Goal: Communication & Community: Share content

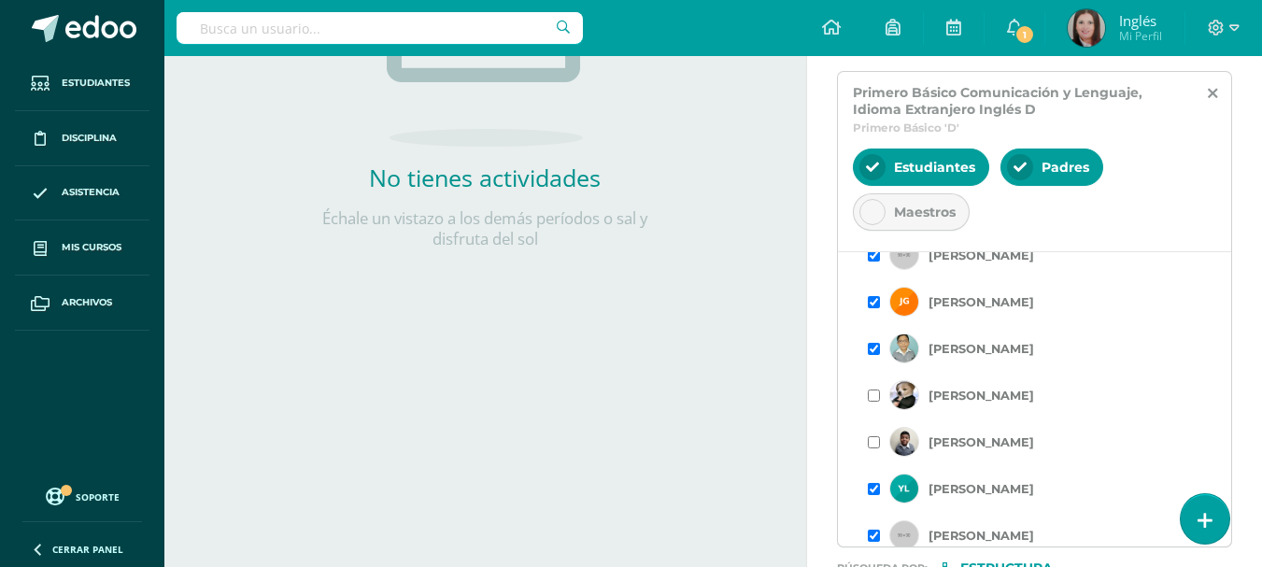
scroll to position [748, 0]
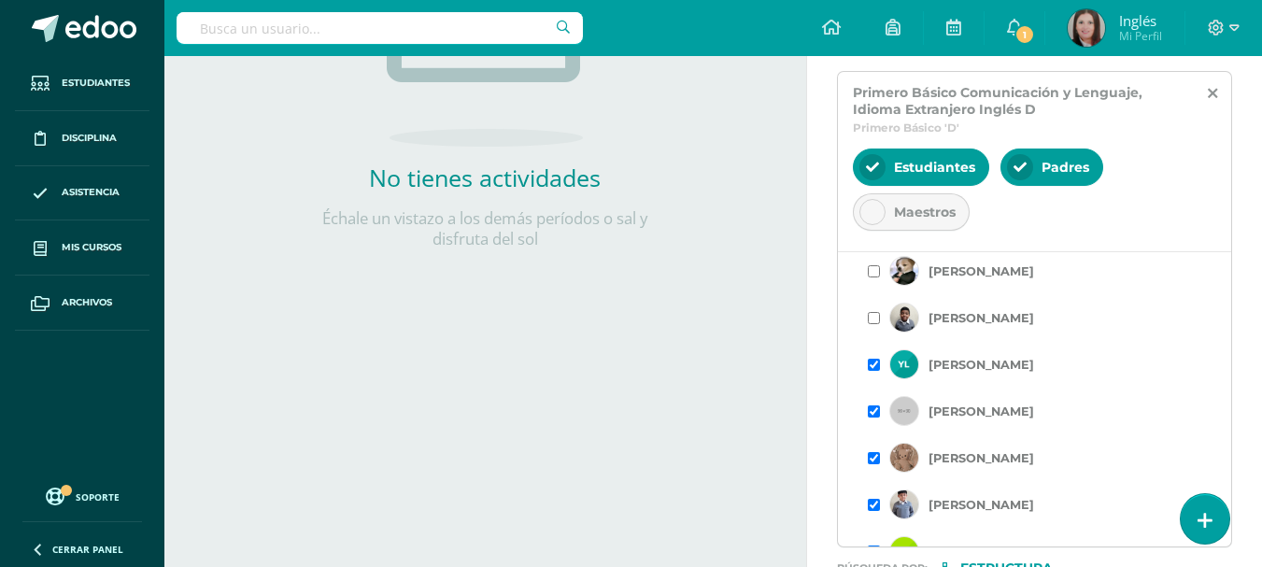
click at [872, 371] on input "checkbox" at bounding box center [874, 365] width 12 height 12
click at [875, 418] on input "checkbox" at bounding box center [874, 412] width 12 height 12
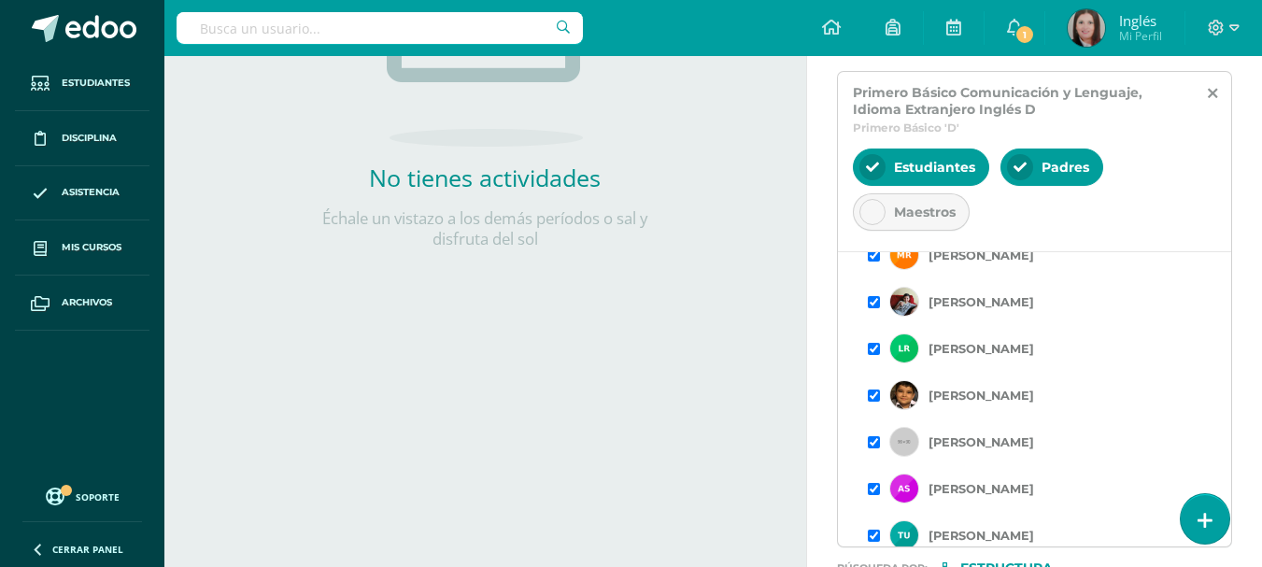
scroll to position [1447, 0]
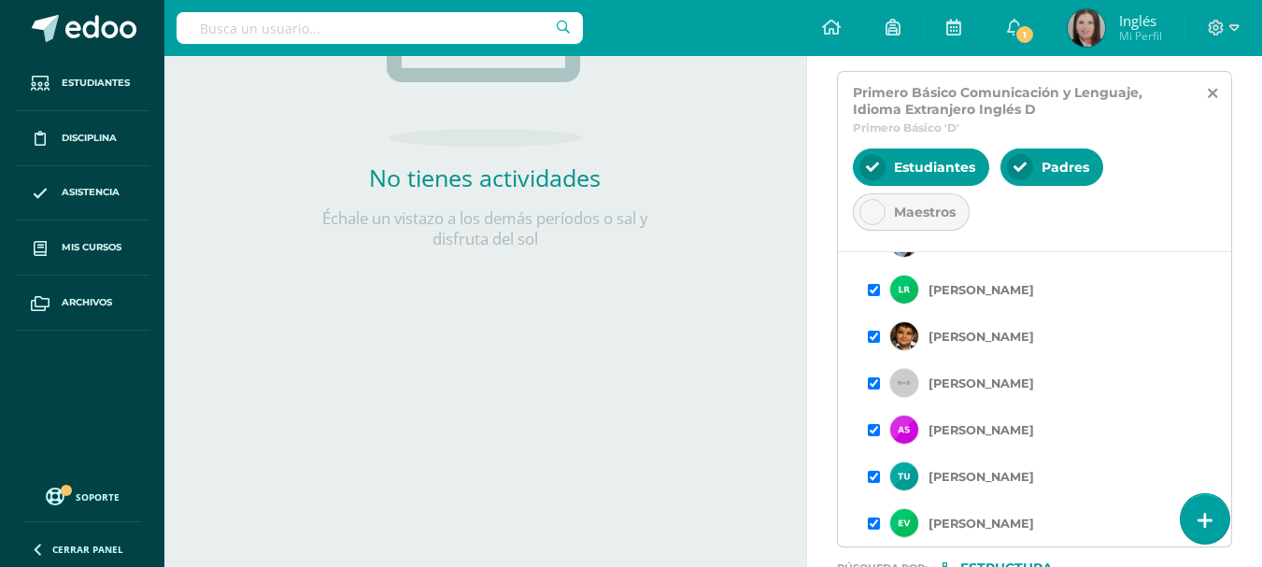
click at [873, 476] on input "checkbox" at bounding box center [874, 477] width 12 height 12
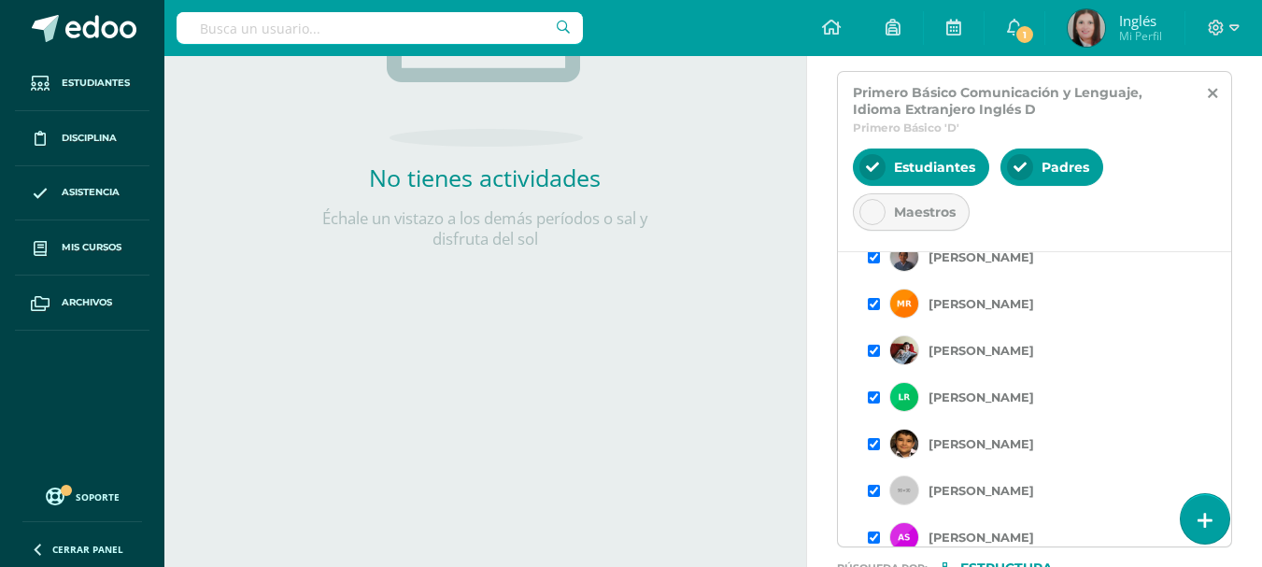
scroll to position [1197, 0]
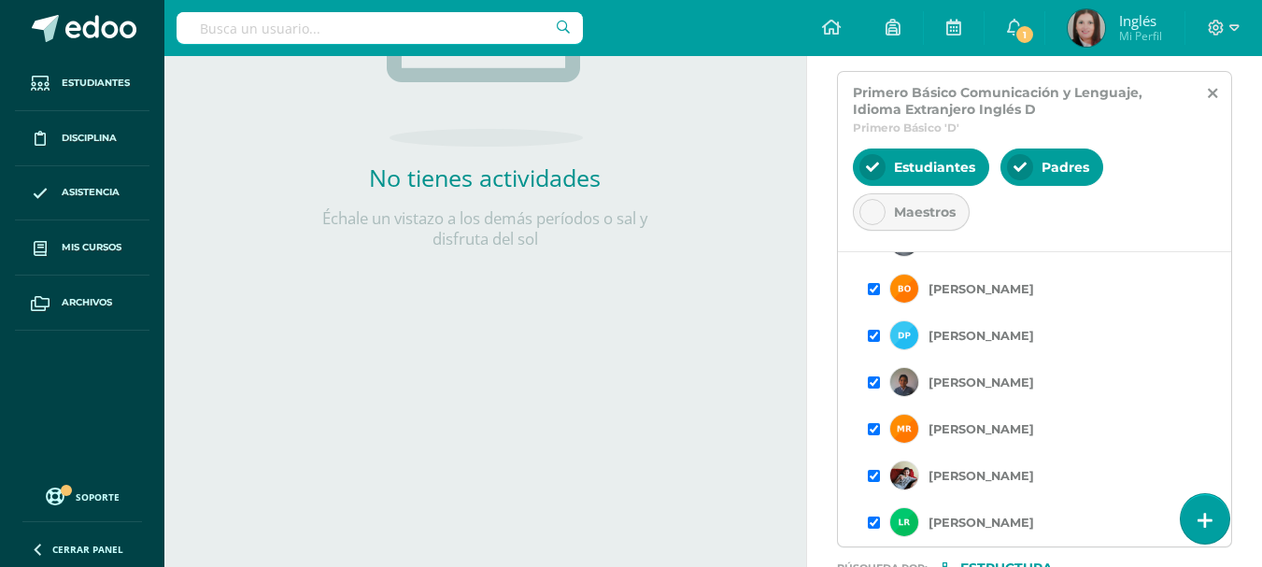
click at [876, 389] on input "checkbox" at bounding box center [874, 383] width 12 height 12
click at [870, 342] on input "checkbox" at bounding box center [874, 336] width 12 height 12
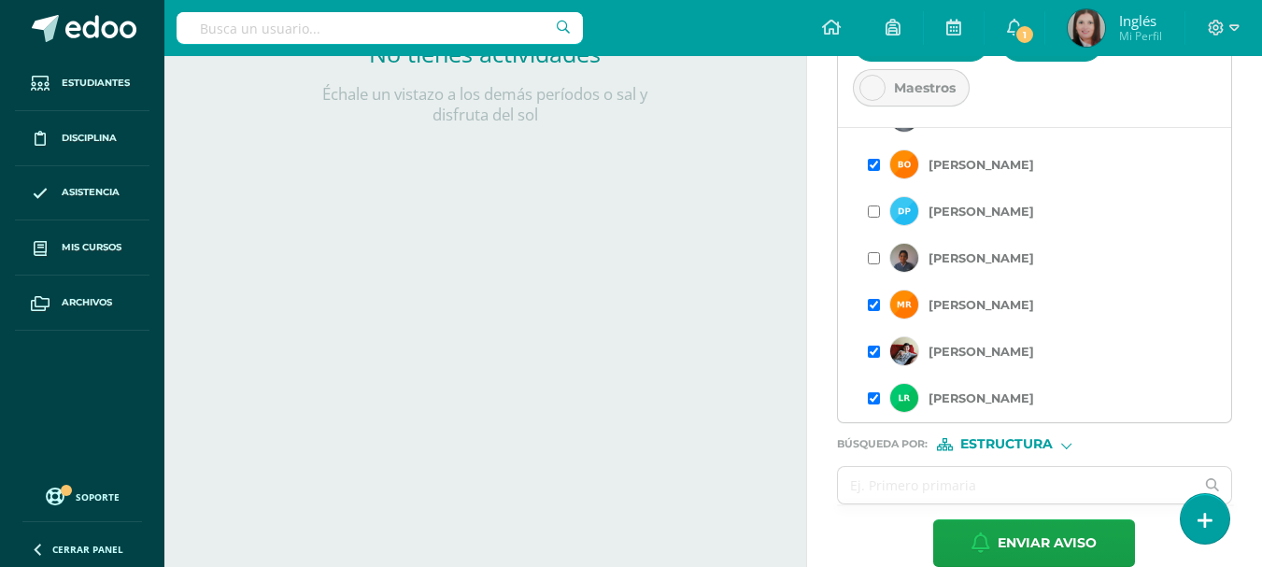
scroll to position [1073, 0]
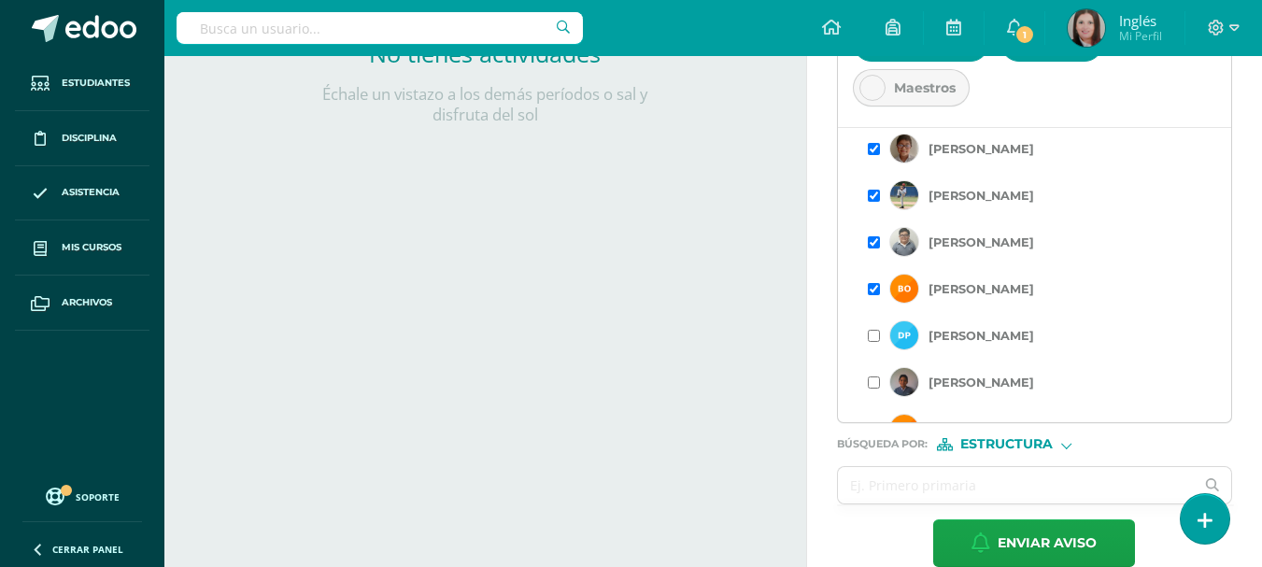
click at [871, 249] on input "checkbox" at bounding box center [874, 242] width 12 height 12
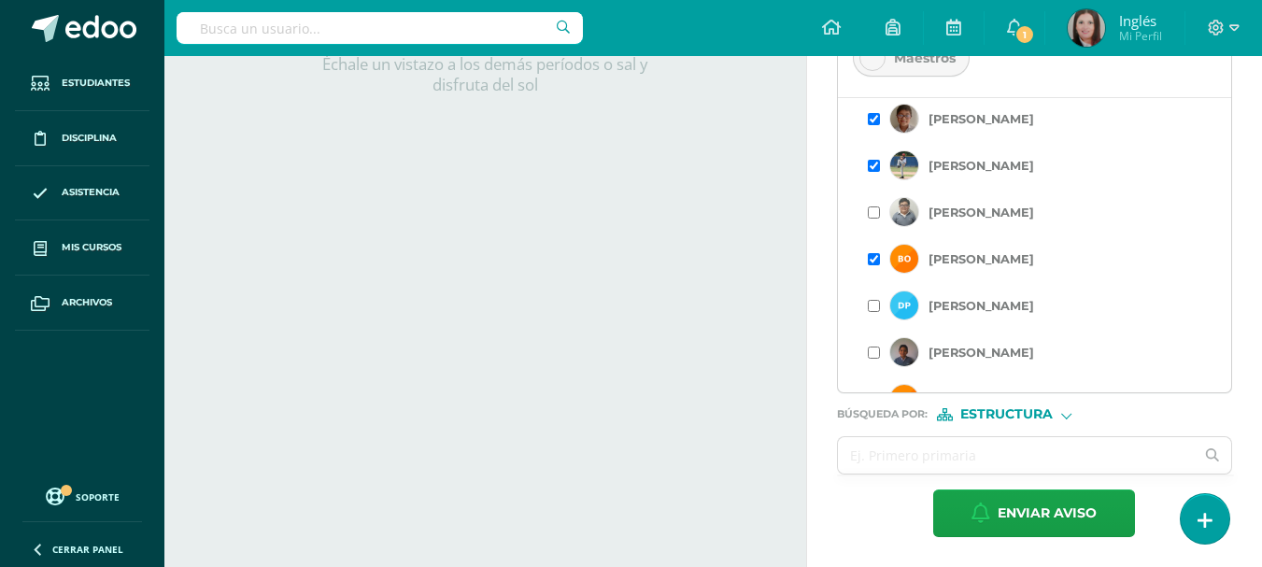
click at [874, 172] on input "checkbox" at bounding box center [874, 166] width 12 height 12
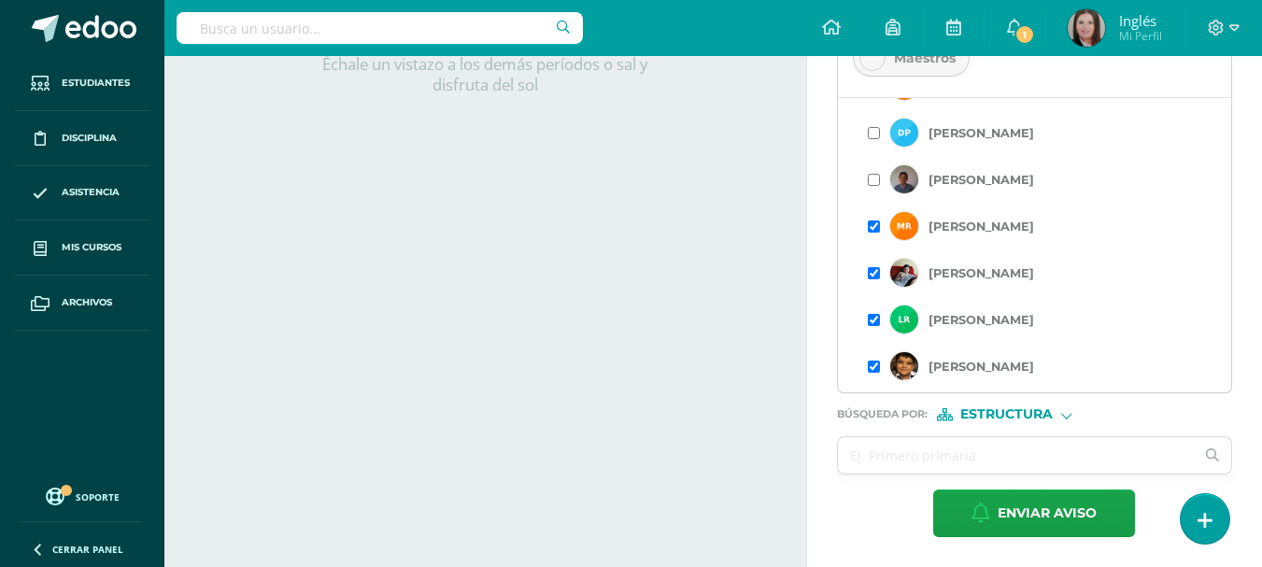
scroll to position [997, 0]
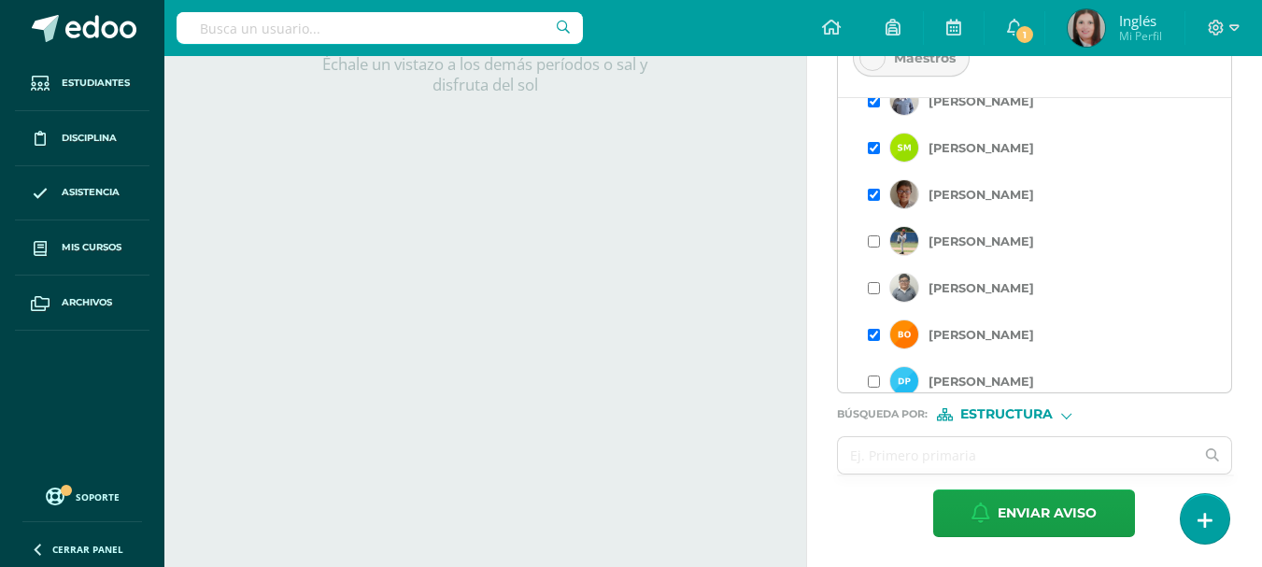
click at [872, 201] on input "checkbox" at bounding box center [874, 195] width 12 height 12
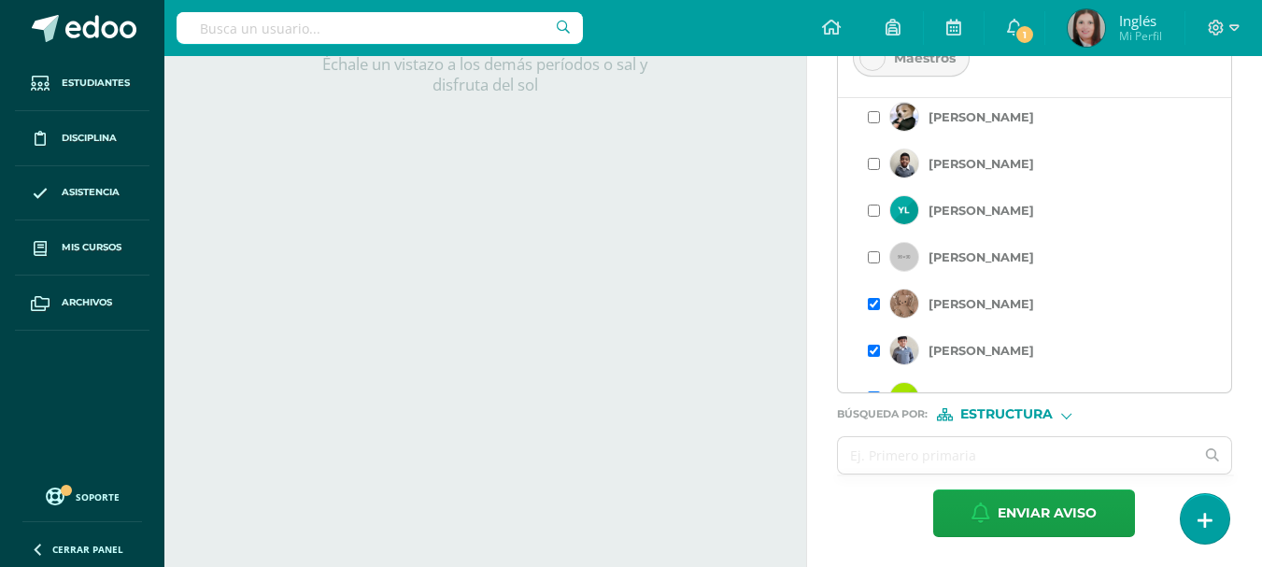
scroll to position [872, 0]
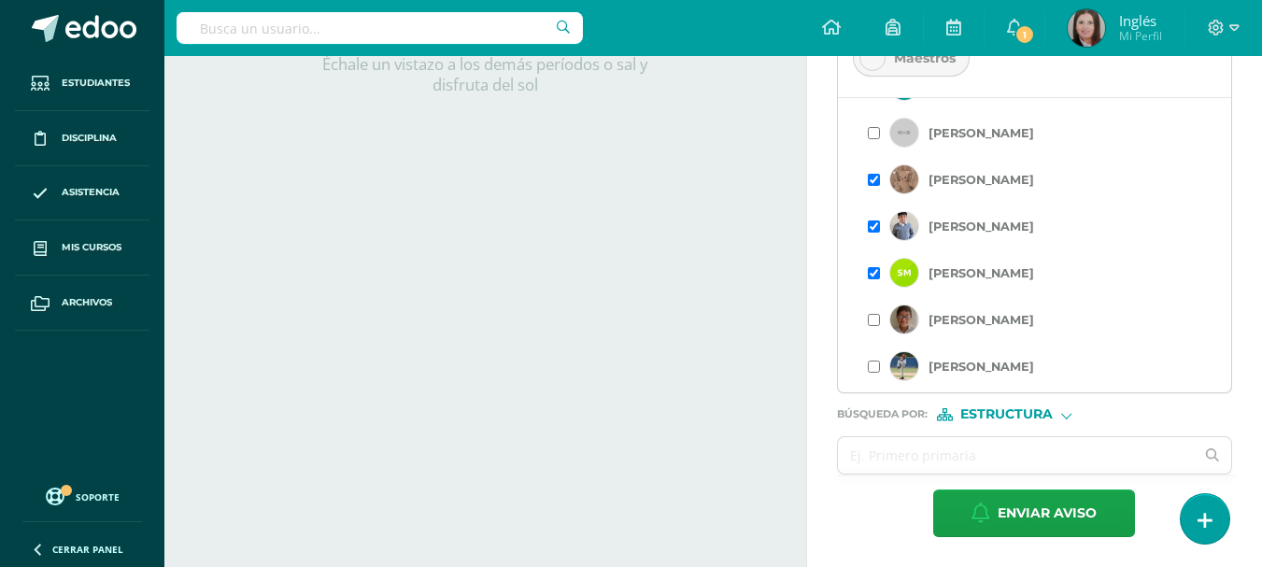
click at [871, 279] on input "checkbox" at bounding box center [874, 273] width 12 height 12
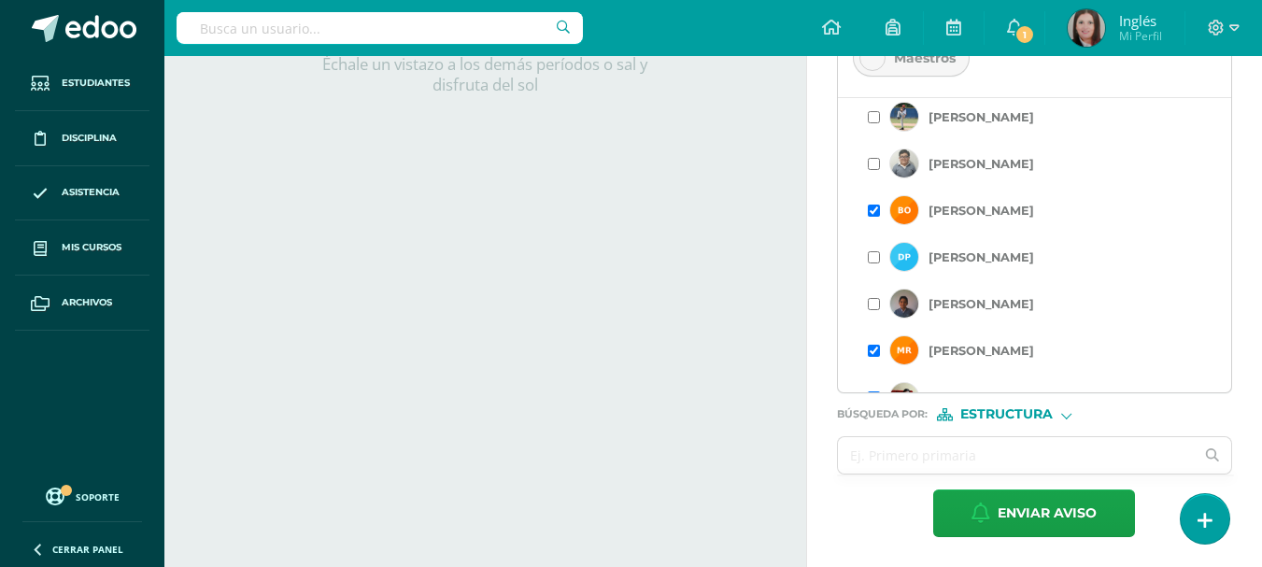
scroll to position [1447, 0]
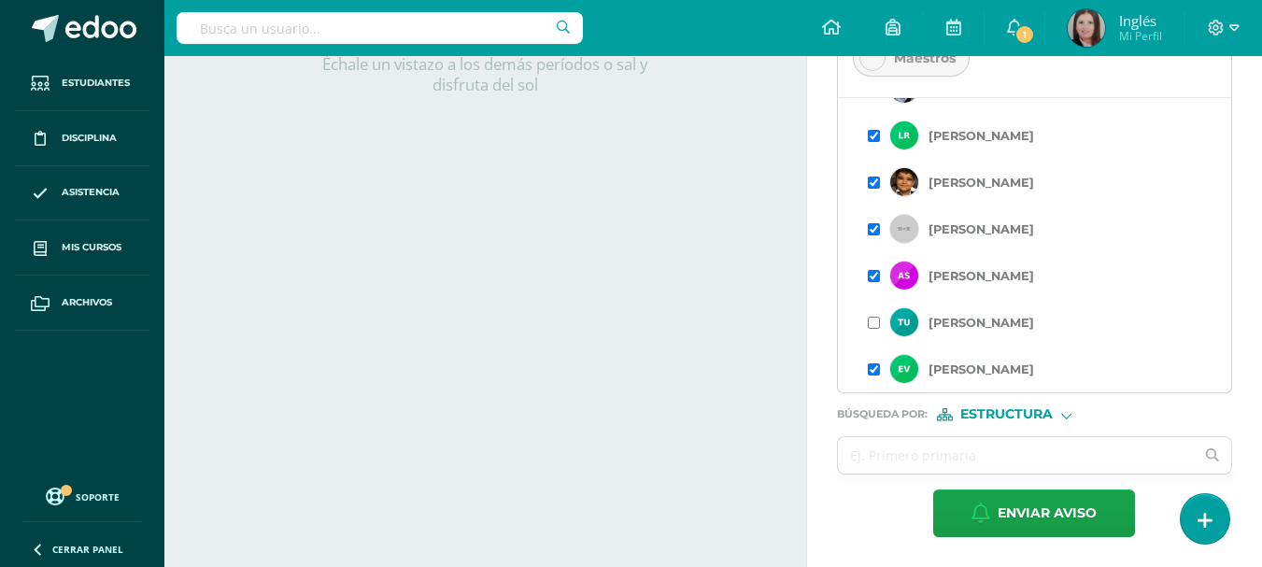
click at [980, 416] on span "Estructura" at bounding box center [1007, 414] width 93 height 10
click at [990, 453] on span "Persona" at bounding box center [1012, 463] width 150 height 24
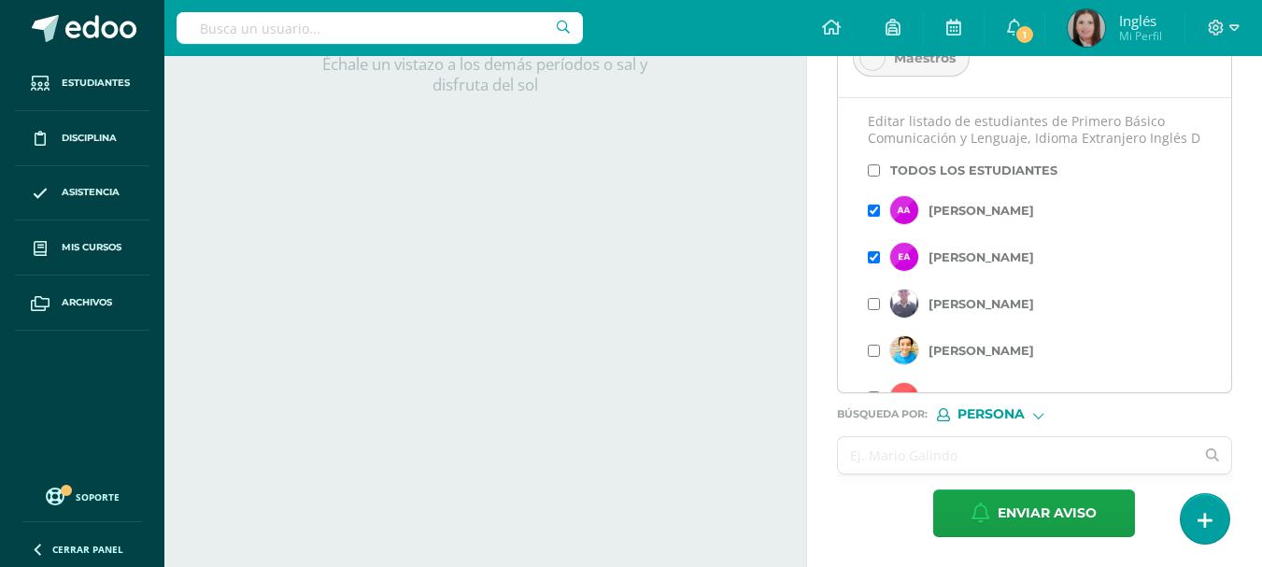
click at [988, 460] on input "text" at bounding box center [1016, 455] width 357 height 36
type input "[PERSON_NAME]"
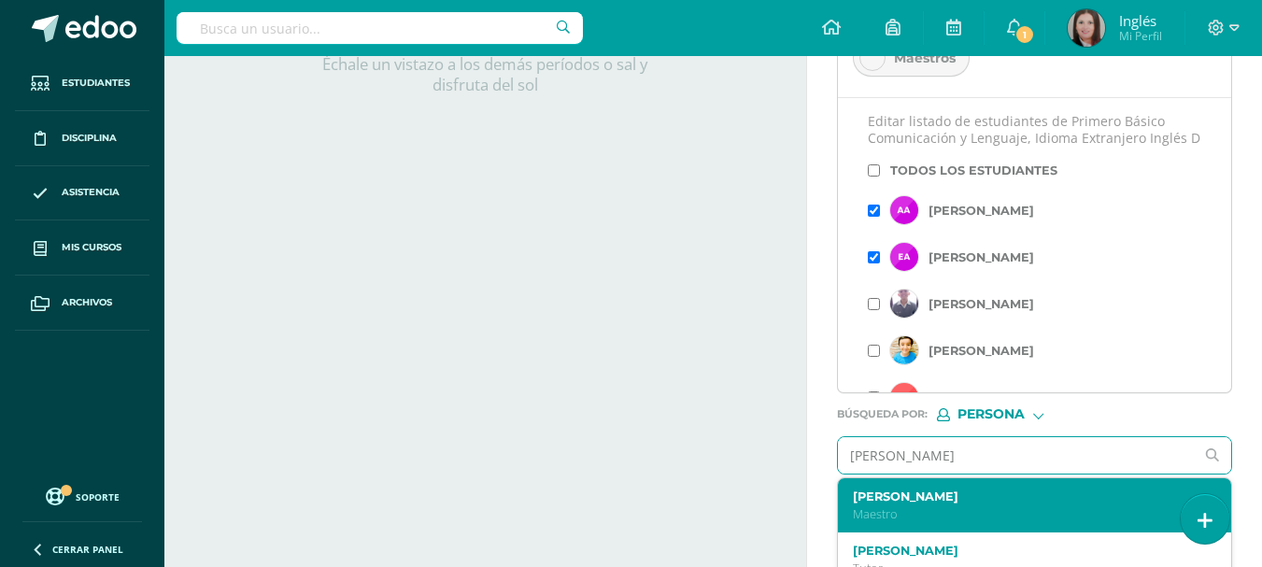
click at [980, 500] on label "[PERSON_NAME]" at bounding box center [1027, 497] width 349 height 14
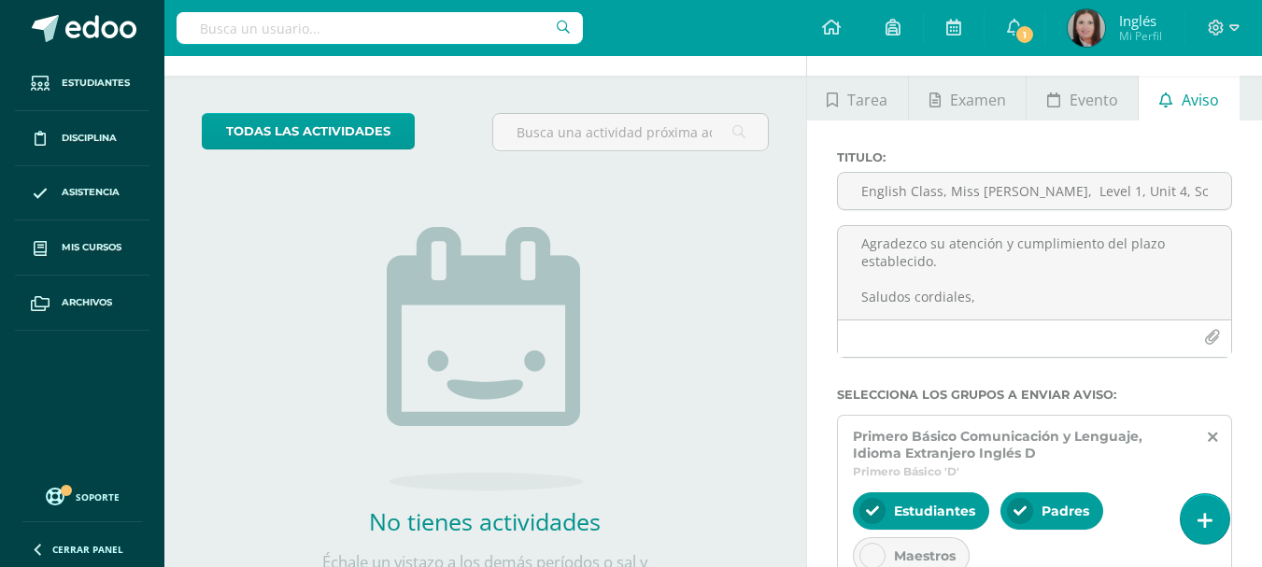
scroll to position [0, 0]
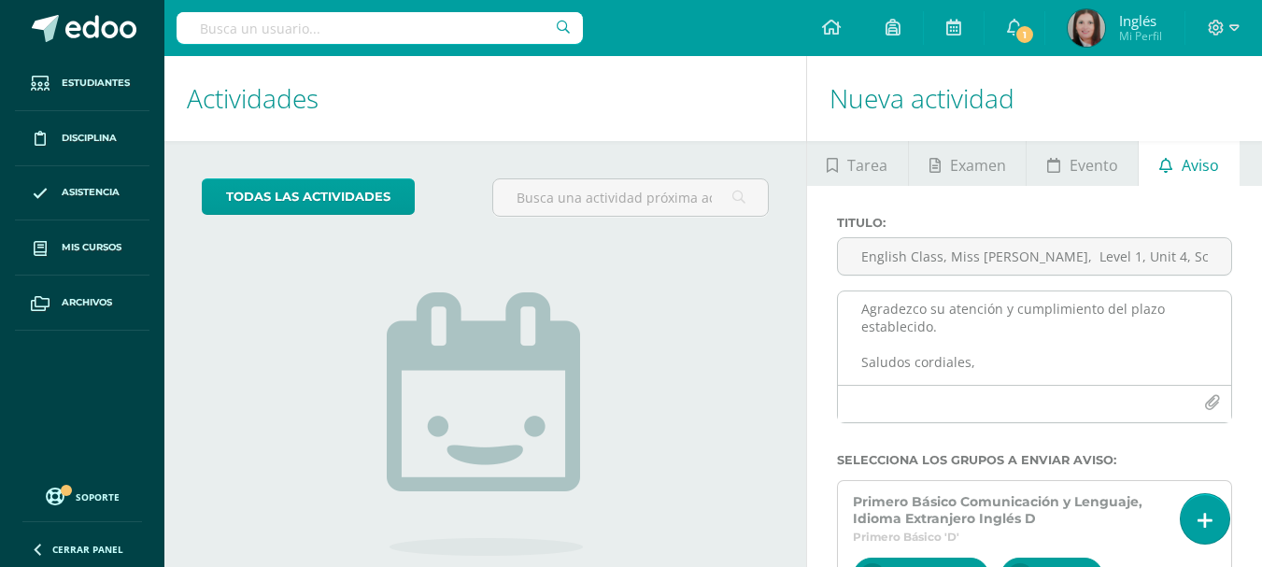
click at [1212, 401] on icon "button" at bounding box center [1212, 403] width 16 height 16
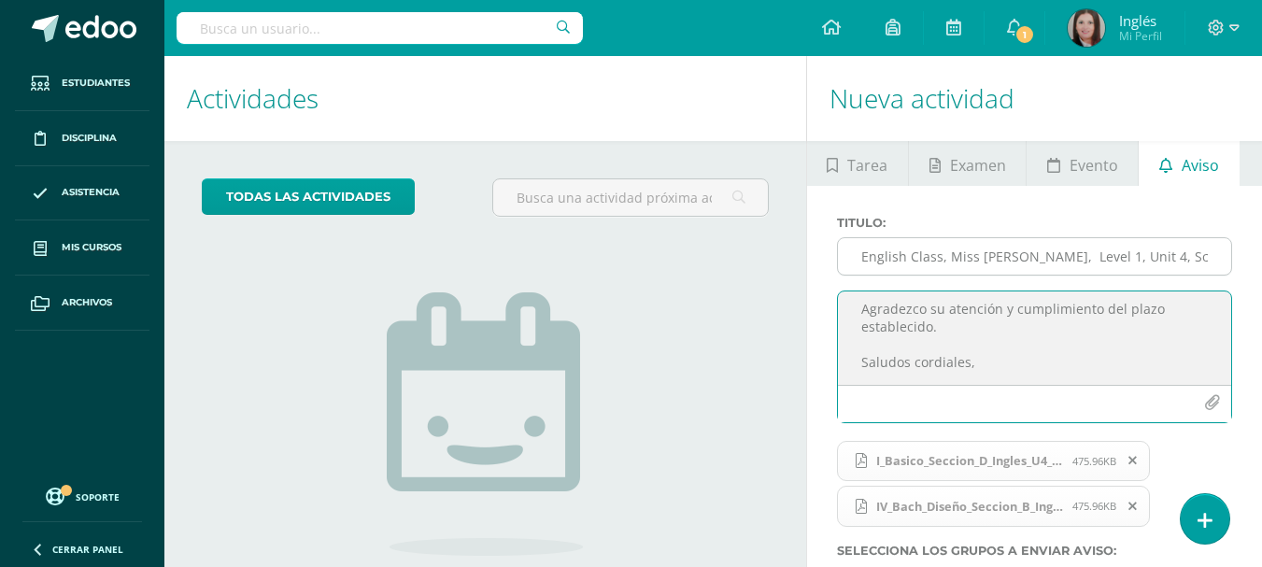
click at [1116, 252] on input "English Class, Miss [PERSON_NAME], Level 1, Unit 4, Score zone" at bounding box center [1034, 256] width 393 height 36
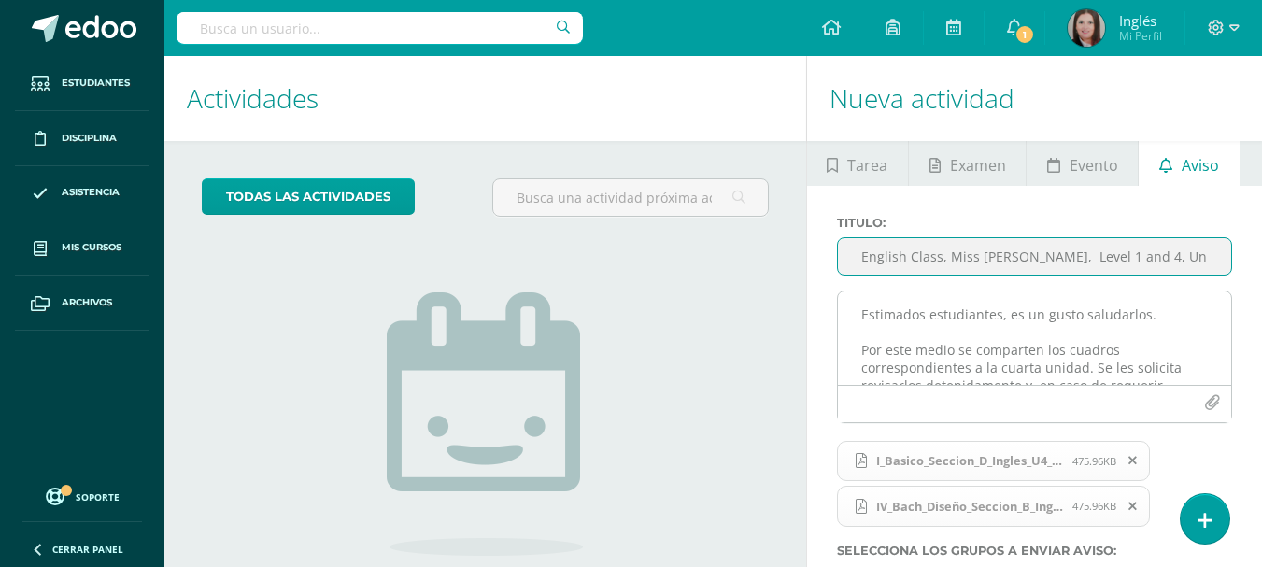
type input "English Class, Miss [PERSON_NAME], Level 1 and 4, Unit 4, Score zone"
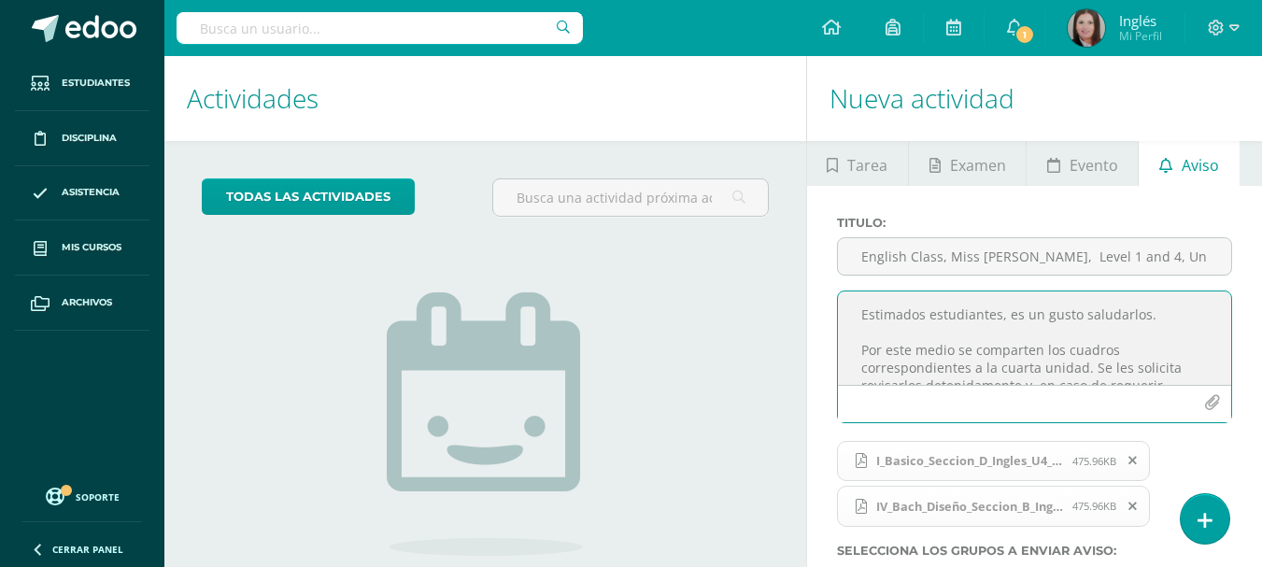
click at [1054, 327] on textarea "Estimados estudiantes, es un gusto saludarlos. Por este medio se comparten los …" at bounding box center [1034, 338] width 393 height 93
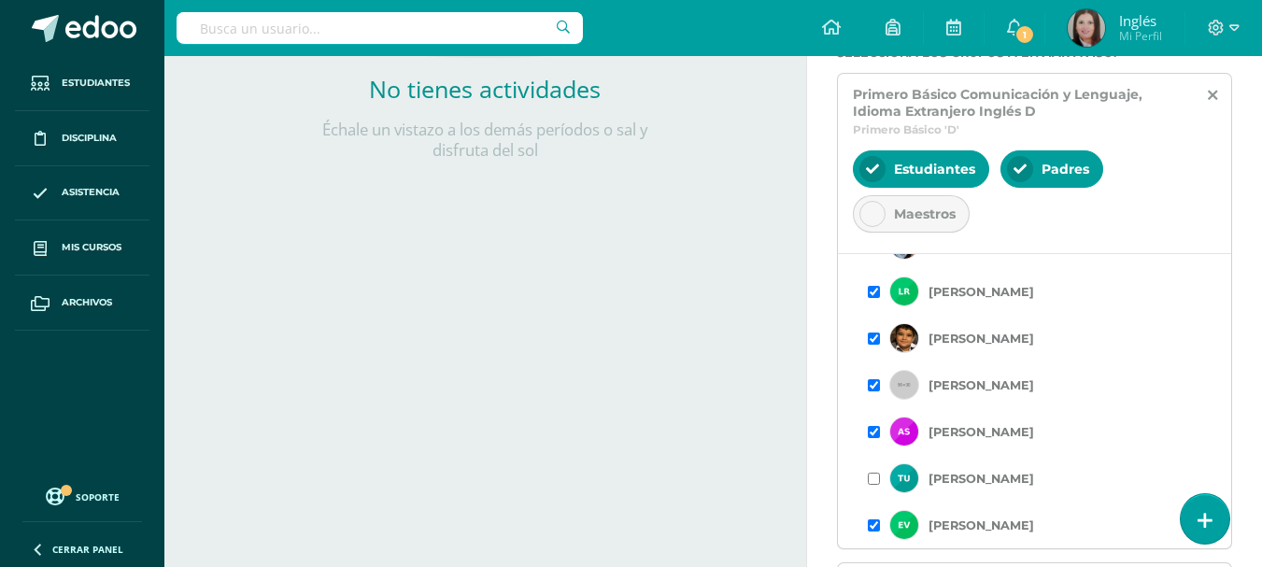
scroll to position [711, 0]
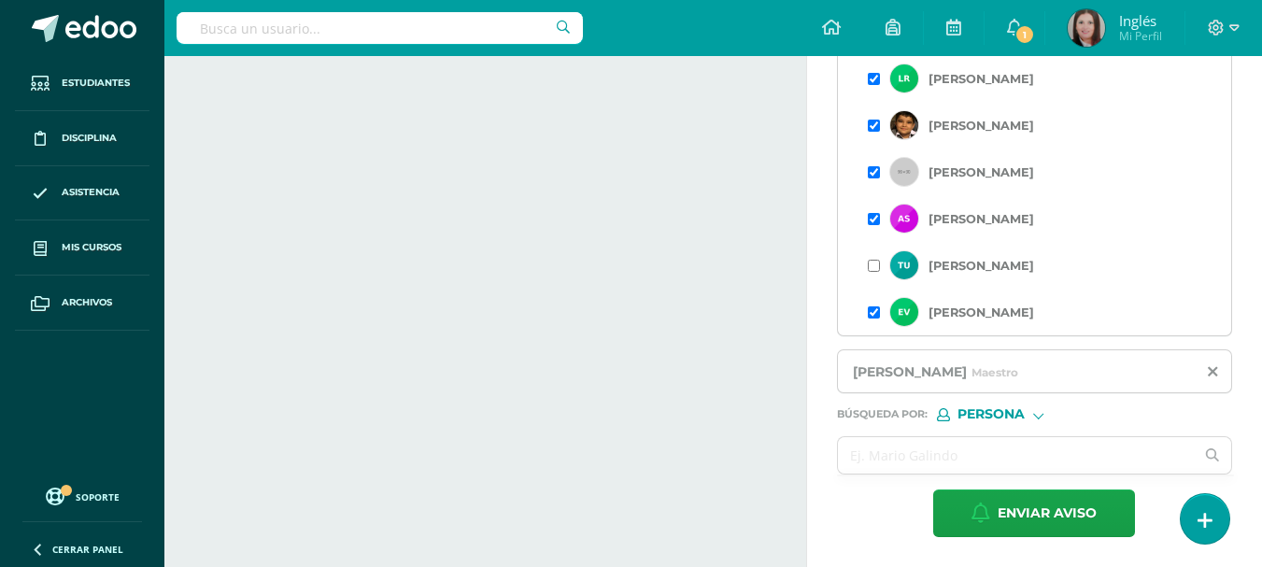
type textarea "Estimados estudiantes, es un gusto saludarlos. Por este medio se comparten los …"
click at [967, 419] on span "Persona" at bounding box center [991, 414] width 67 height 10
click at [973, 441] on icon at bounding box center [969, 439] width 17 height 13
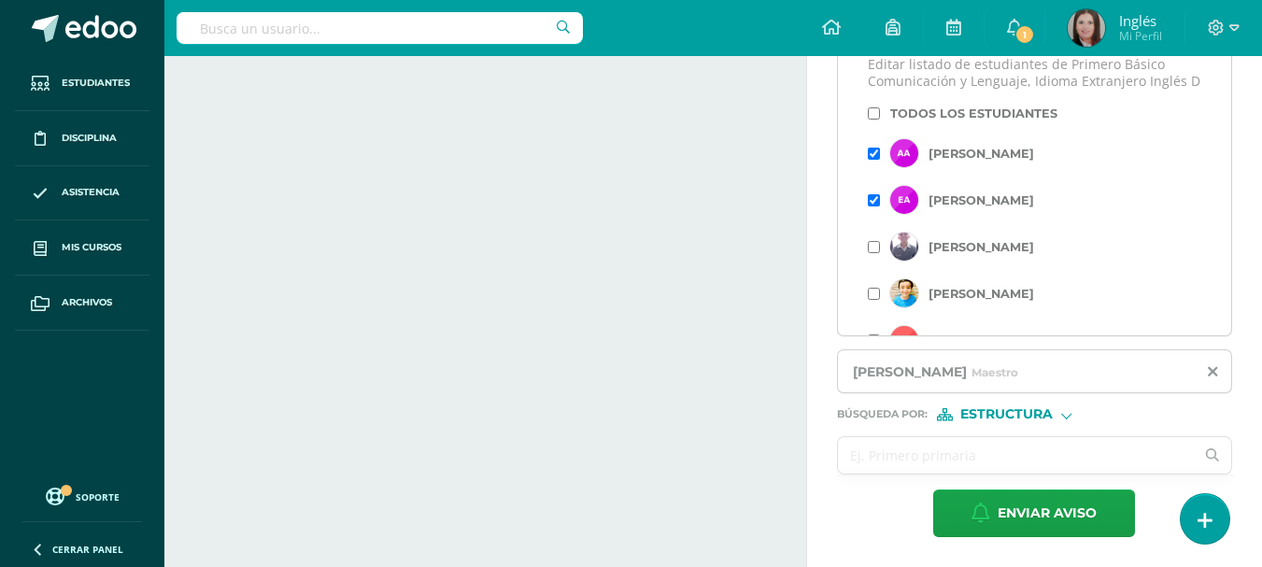
click at [934, 456] on input "text" at bounding box center [1016, 455] width 357 height 36
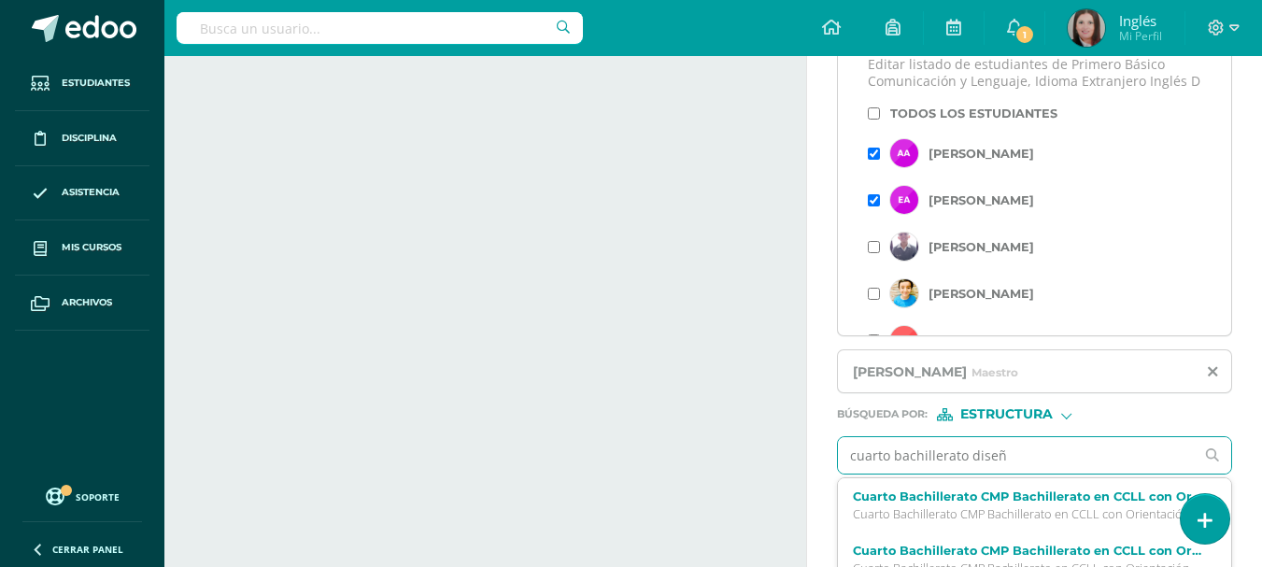
type input "cuarto bachillerato diseño"
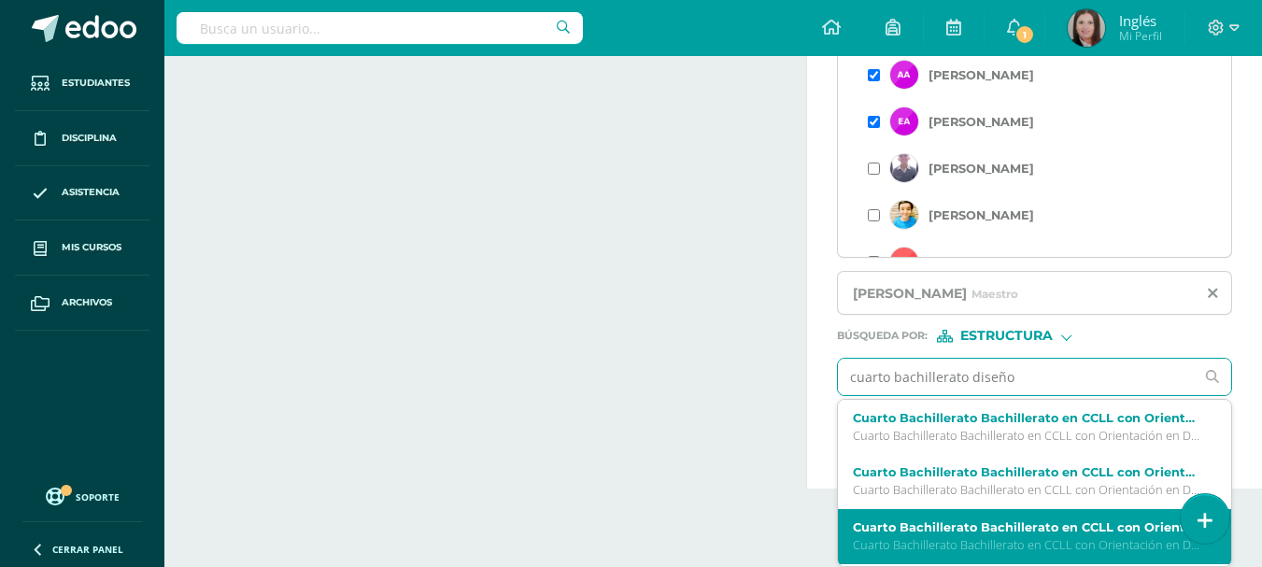
scroll to position [52, 0]
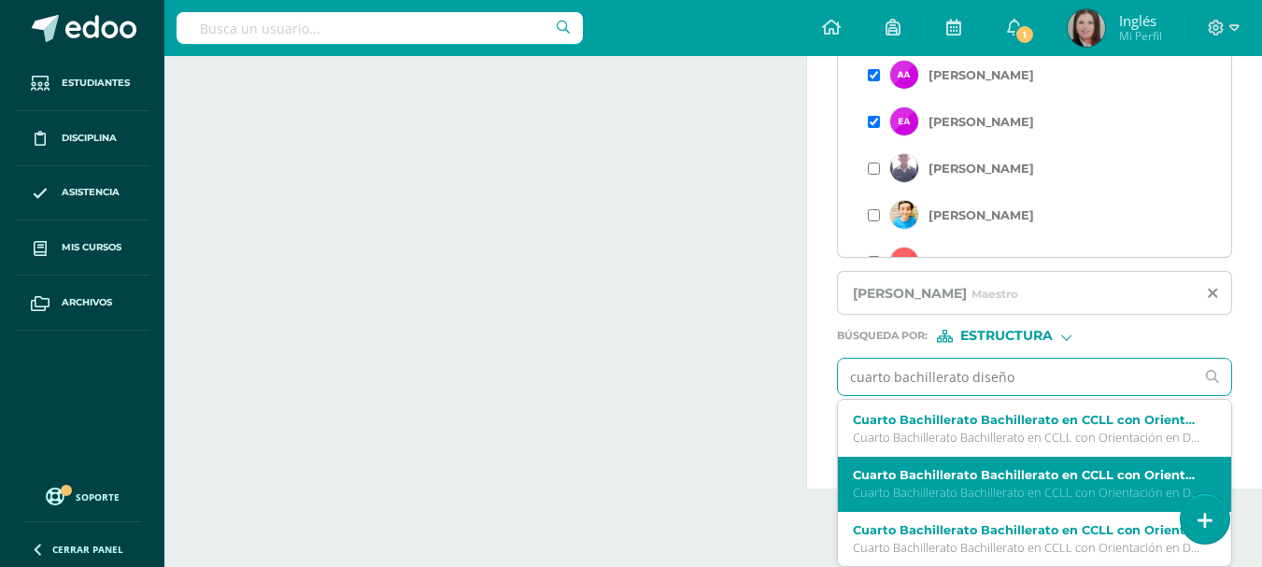
click at [1076, 493] on p "Cuarto Bachillerato Bachillerato en CCLL con Orientación en Diseño Gráfico 'A'" at bounding box center [1027, 493] width 349 height 16
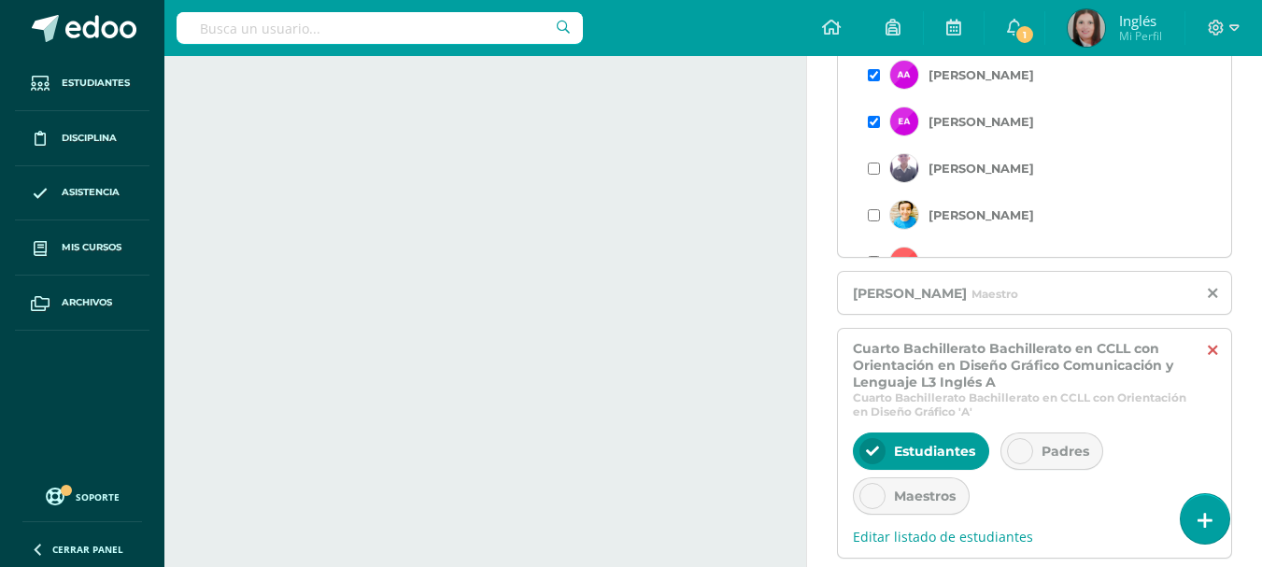
click at [1214, 345] on icon at bounding box center [1212, 351] width 9 height 16
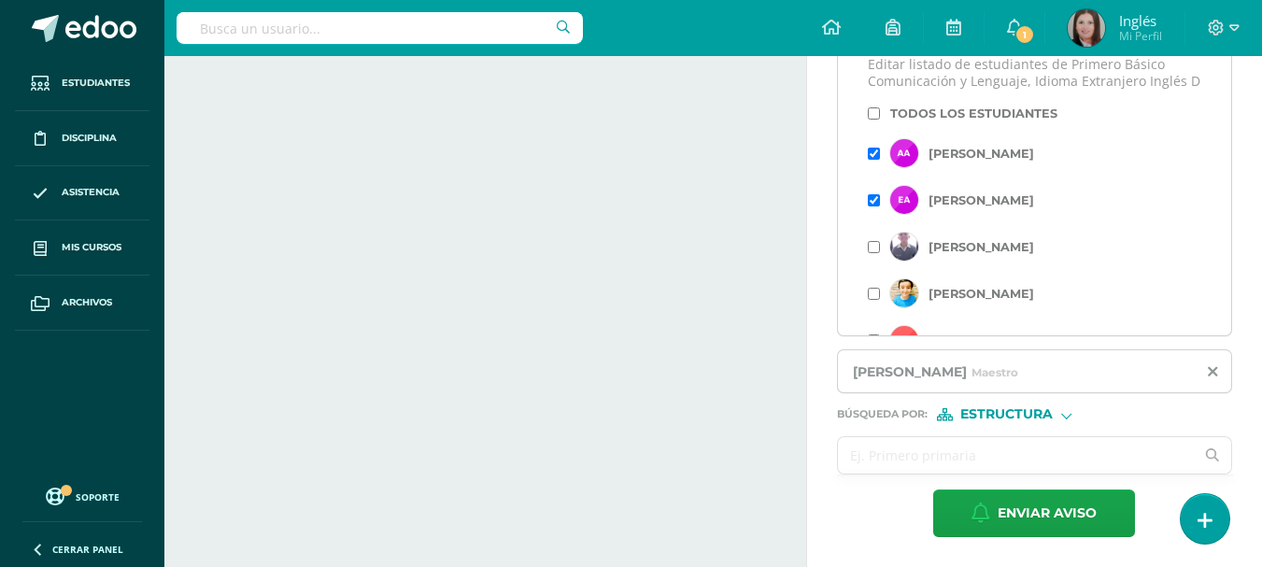
click at [1005, 449] on input "text" at bounding box center [1016, 455] width 357 height 36
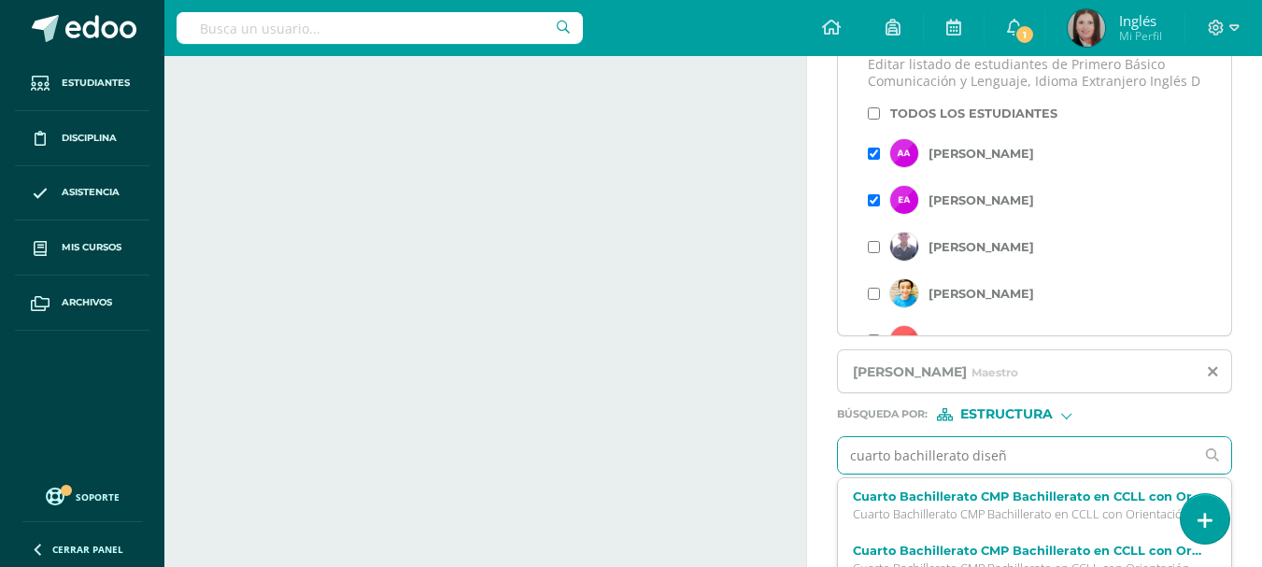
type input "cuarto bachillerato diseño"
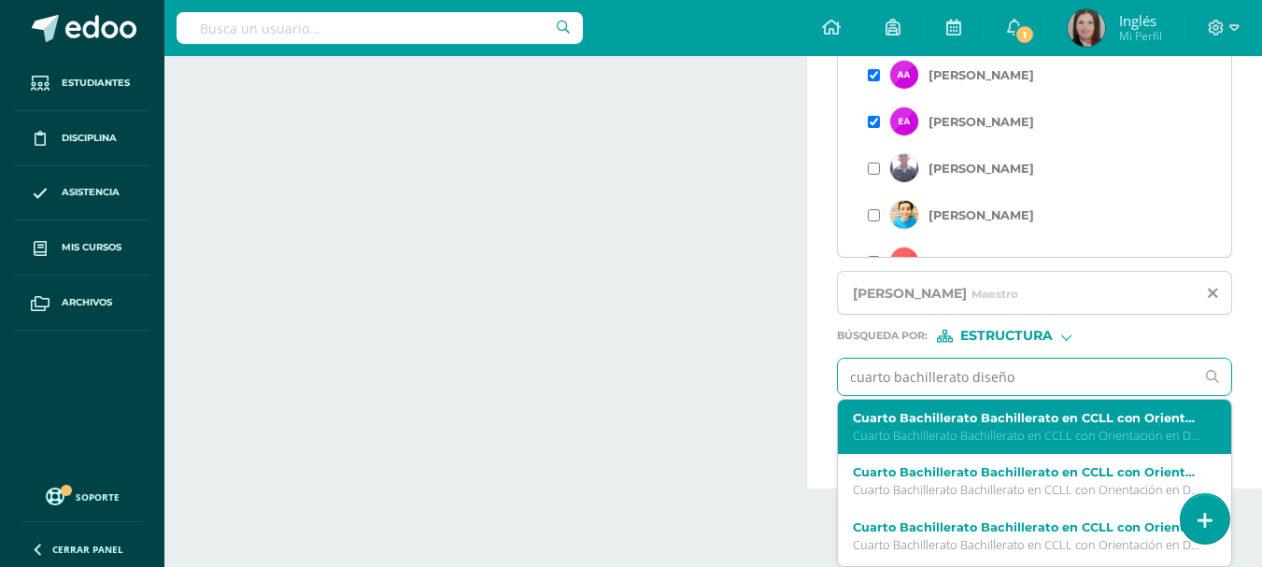
scroll to position [52, 0]
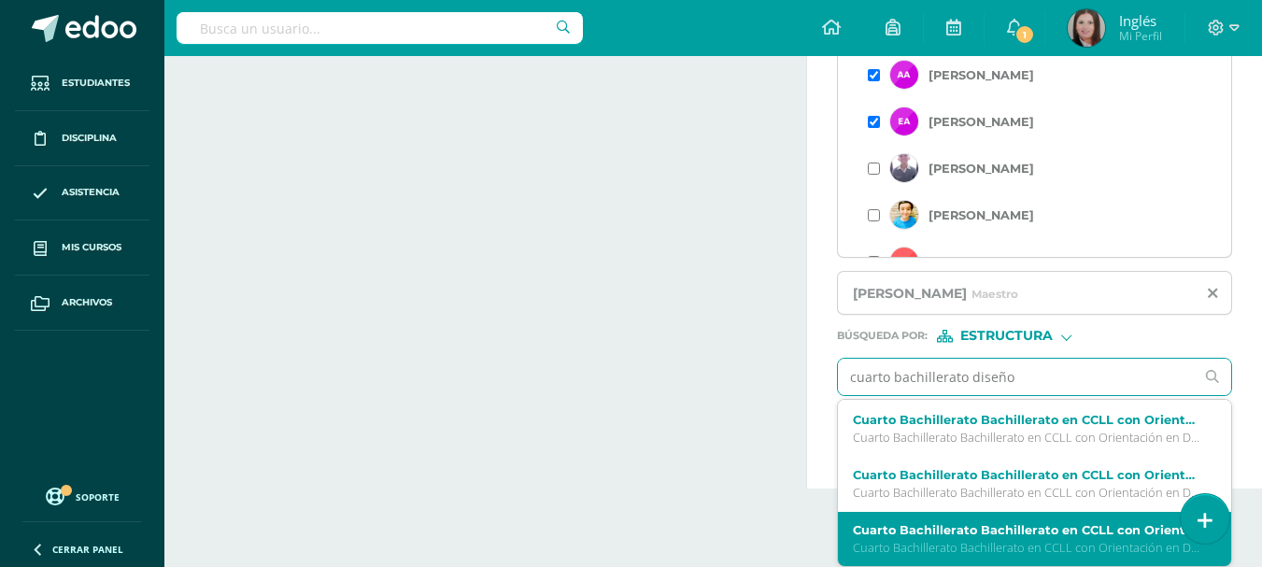
click at [1065, 536] on label "Cuarto Bachillerato Bachillerato en CCLL con Orientación en Diseño Gráfico Comu…" at bounding box center [1027, 530] width 349 height 14
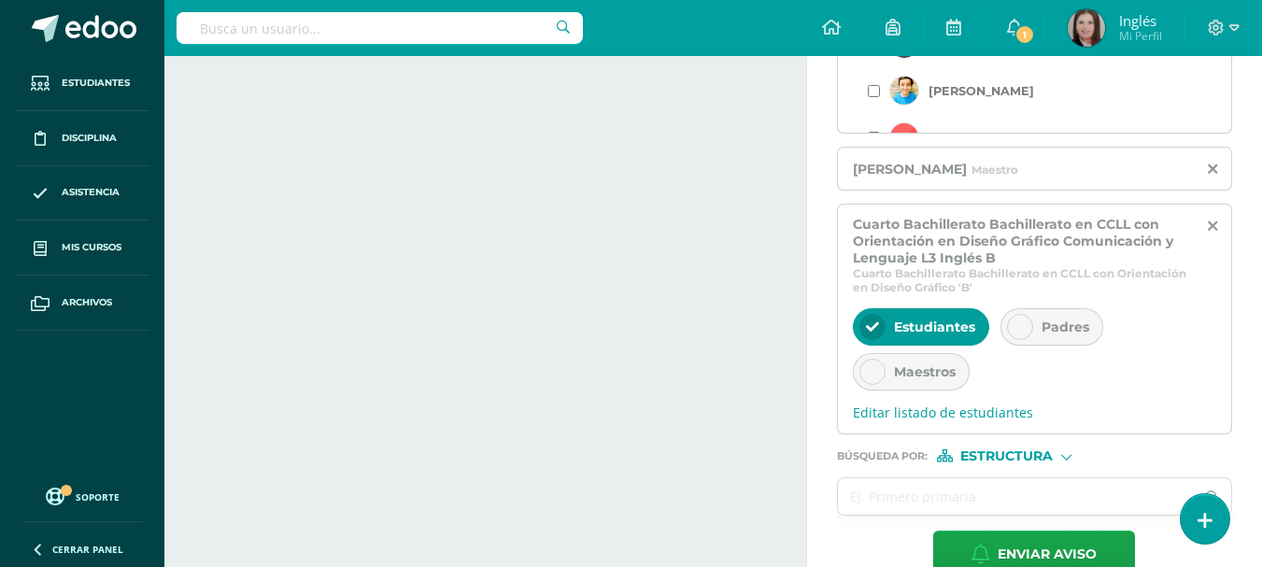
scroll to position [955, 0]
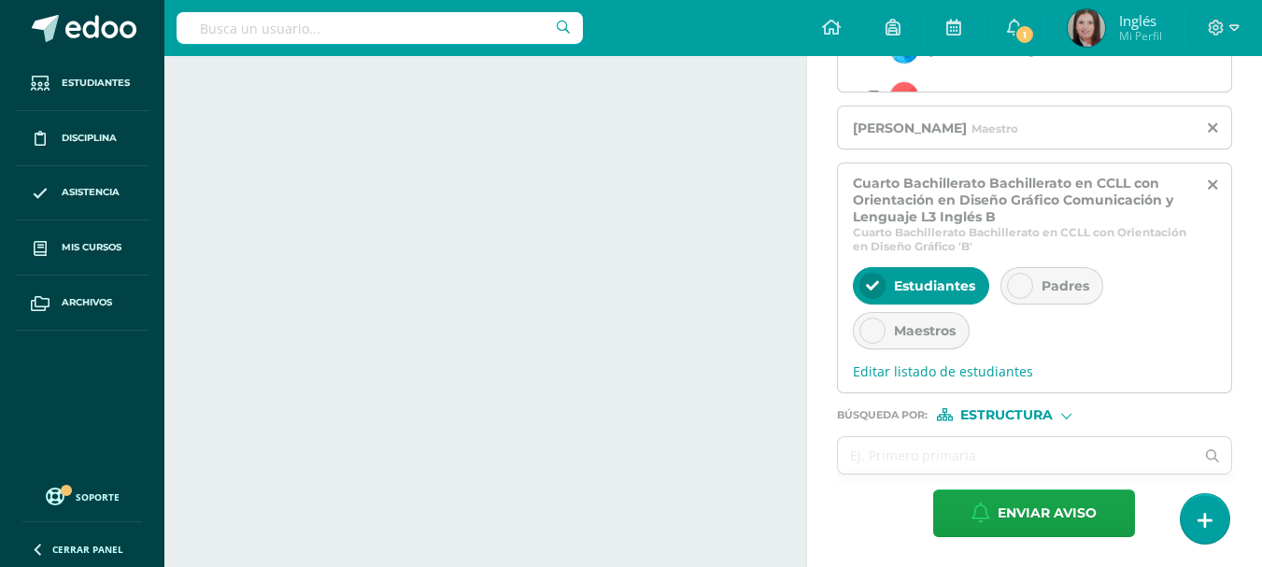
click at [1020, 282] on icon at bounding box center [1020, 285] width 13 height 13
click at [998, 365] on span "Editar listado de estudiantes" at bounding box center [1034, 372] width 363 height 18
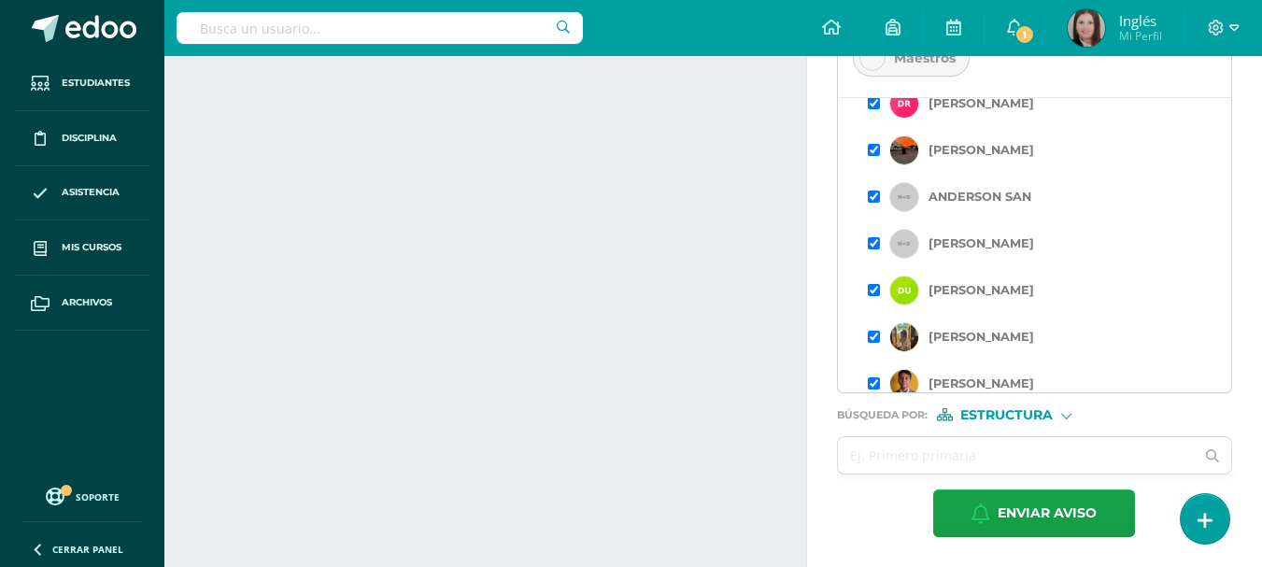
scroll to position [1371, 0]
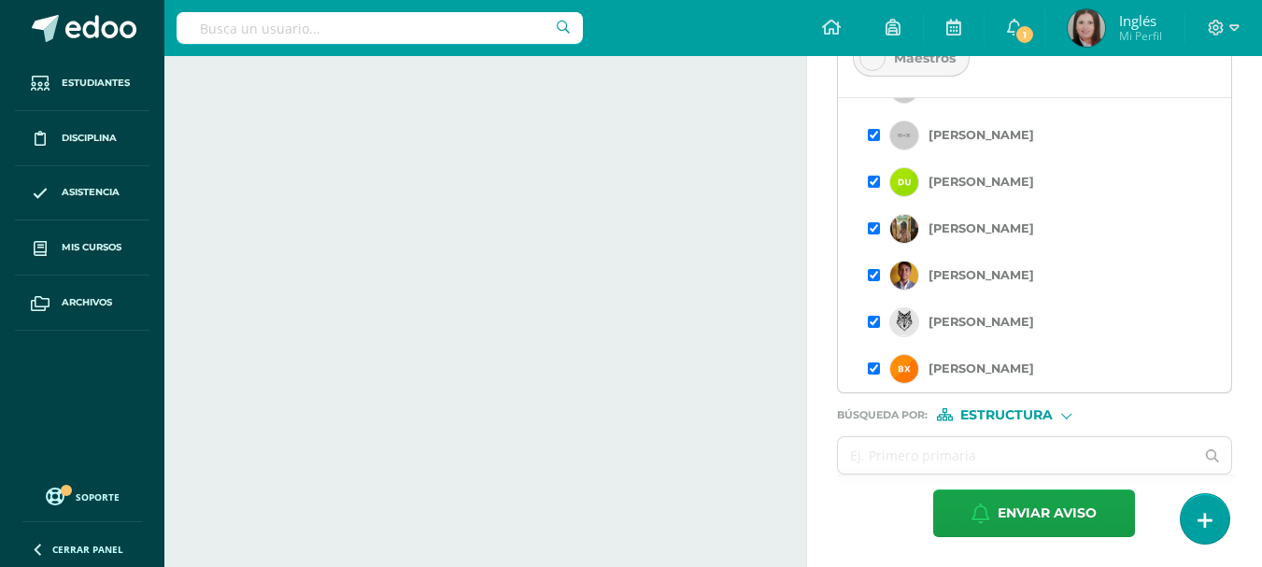
click at [873, 368] on input "checkbox" at bounding box center [874, 369] width 12 height 12
click at [873, 321] on input "checkbox" at bounding box center [874, 322] width 12 height 12
click at [872, 271] on input "checkbox" at bounding box center [874, 275] width 12 height 12
click at [871, 224] on input "checkbox" at bounding box center [874, 228] width 12 height 12
click at [875, 135] on input "checkbox" at bounding box center [874, 135] width 12 height 12
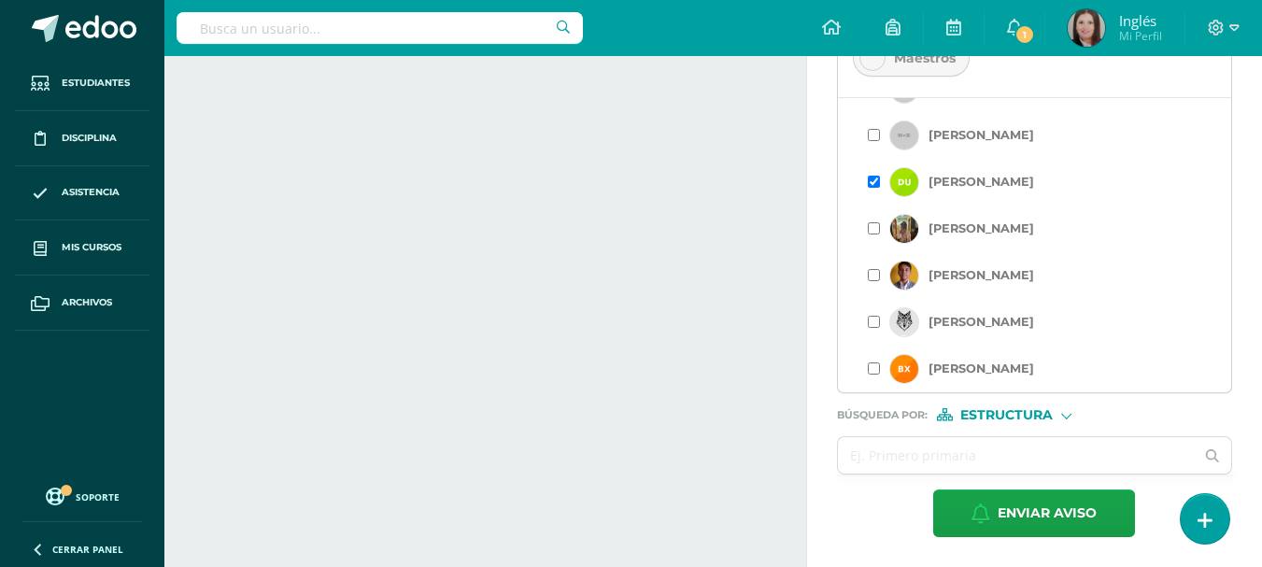
scroll to position [1246, 0]
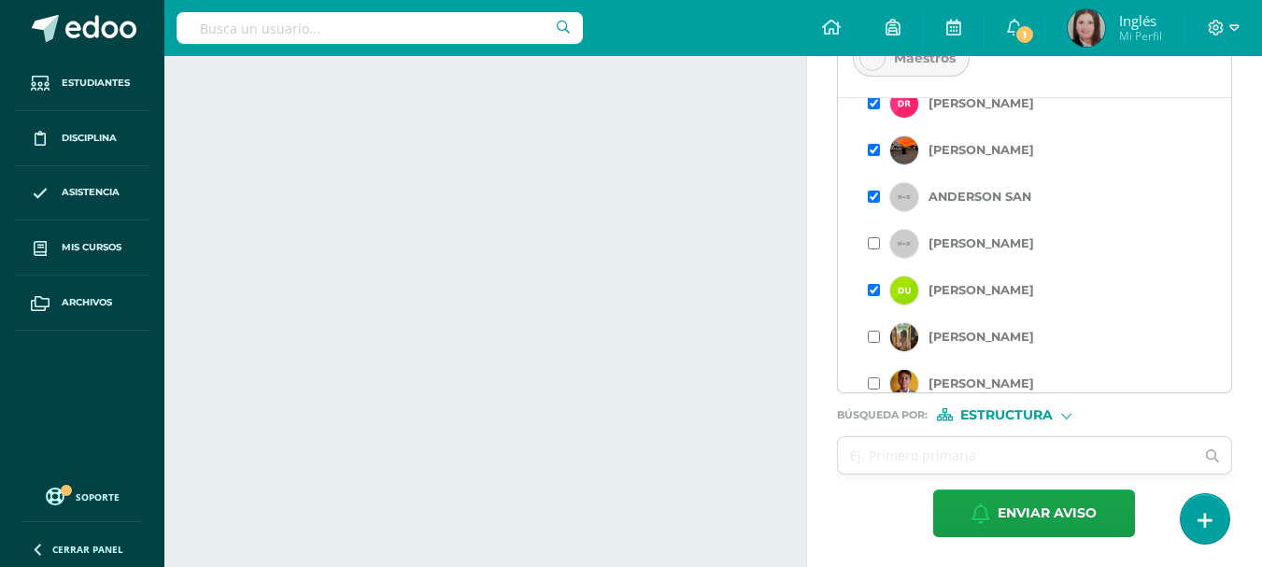
click at [874, 203] on input "checkbox" at bounding box center [874, 197] width 12 height 12
click at [872, 156] on input "checkbox" at bounding box center [874, 150] width 12 height 12
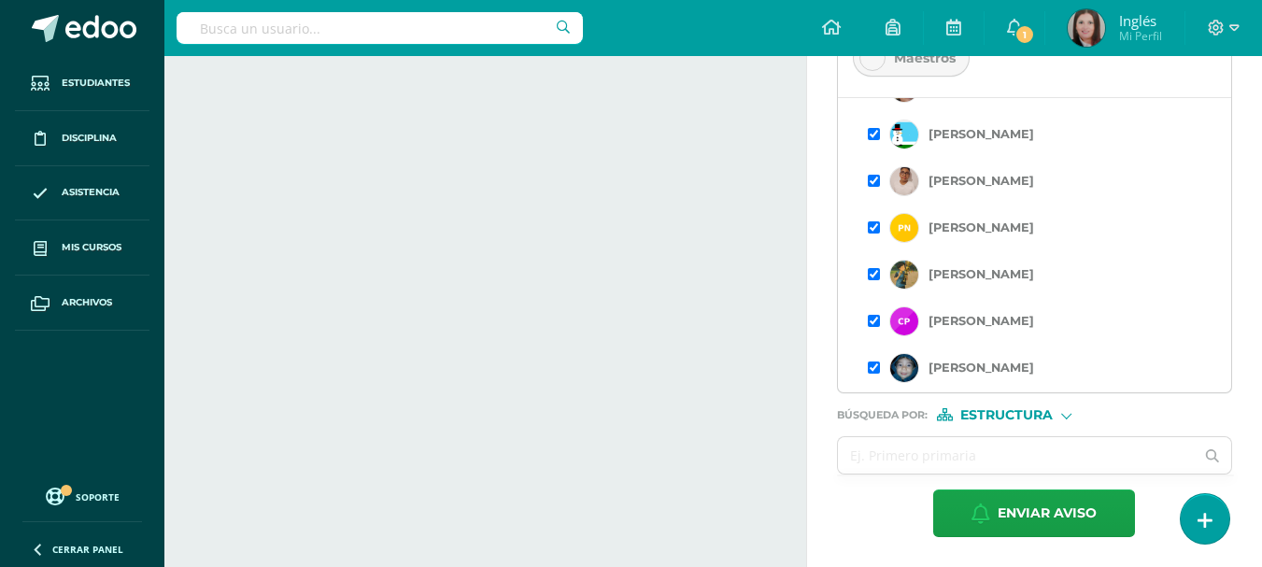
scroll to position [997, 0]
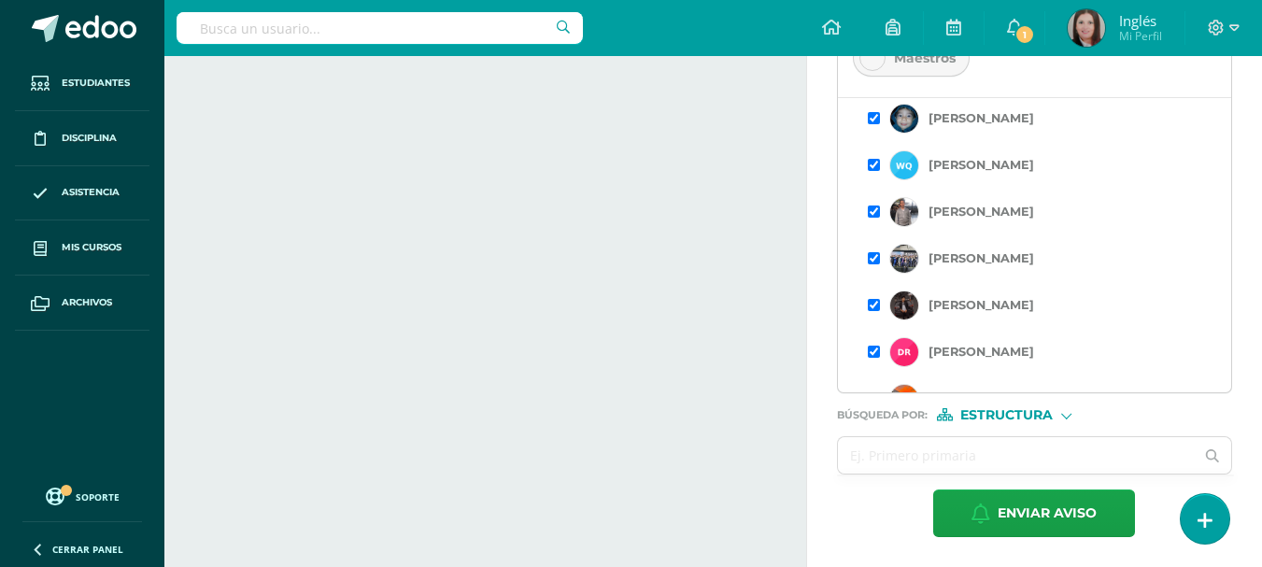
click at [877, 358] on input "checkbox" at bounding box center [874, 352] width 12 height 12
click at [869, 311] on input "checkbox" at bounding box center [874, 305] width 12 height 12
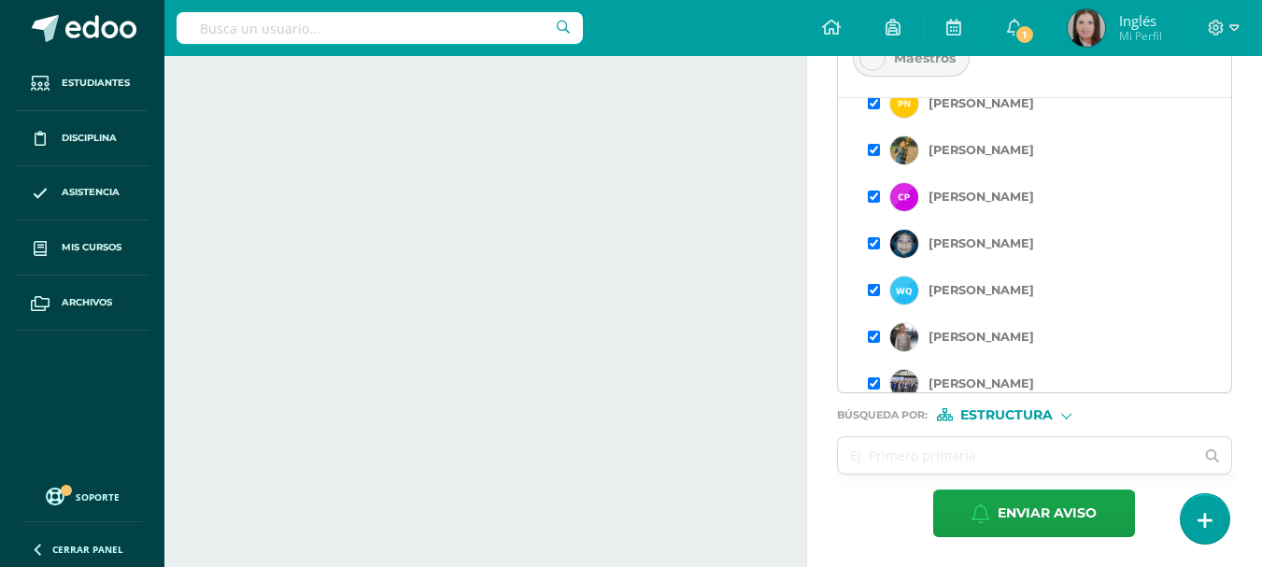
click at [874, 296] on input "checkbox" at bounding box center [874, 290] width 12 height 12
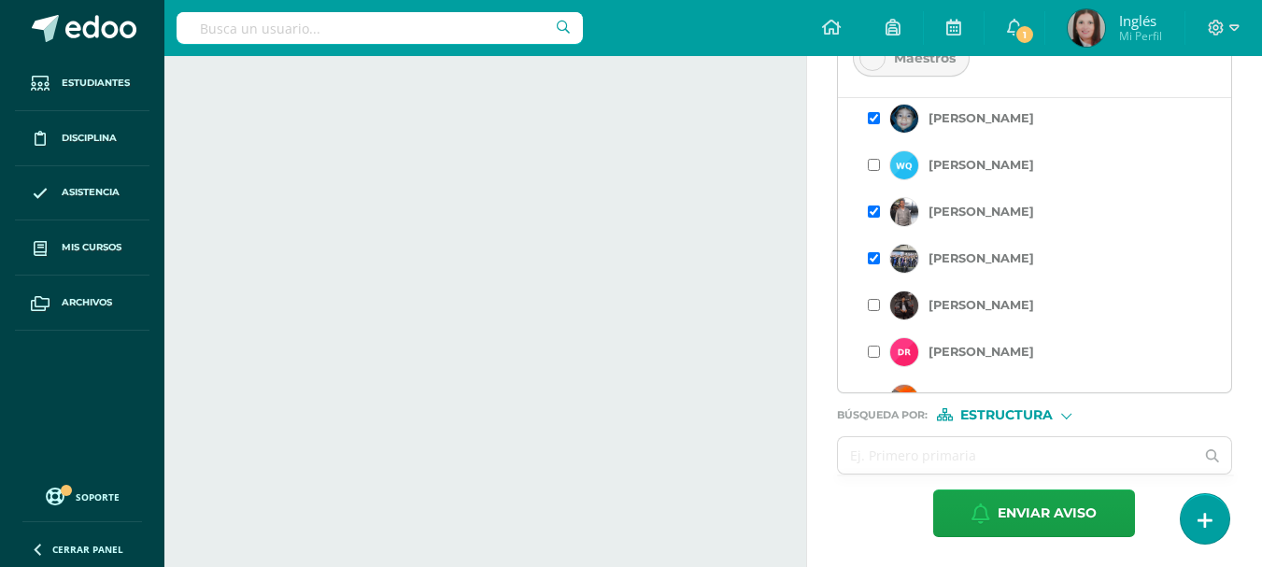
click at [877, 218] on input "checkbox" at bounding box center [874, 212] width 12 height 12
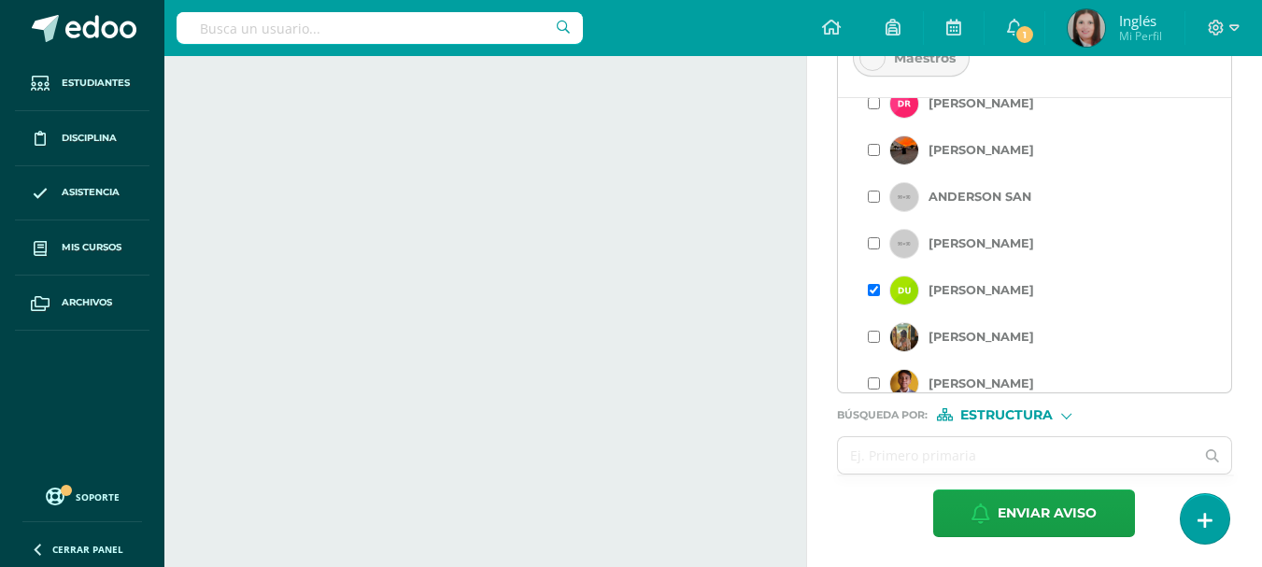
scroll to position [1121, 0]
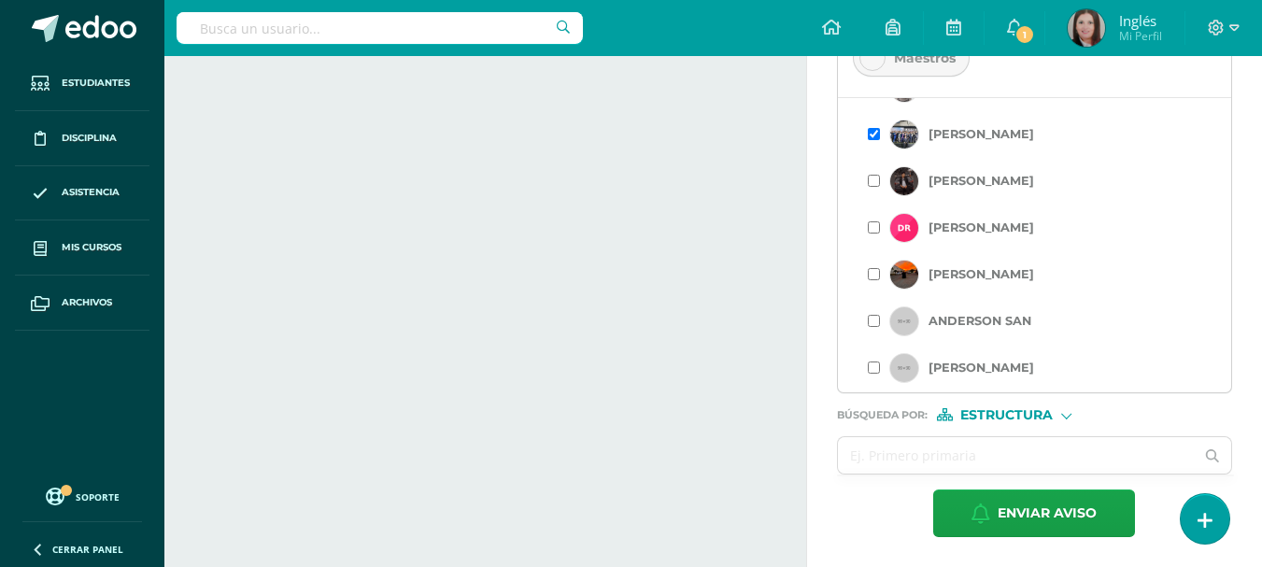
click at [875, 140] on input "checkbox" at bounding box center [874, 134] width 12 height 12
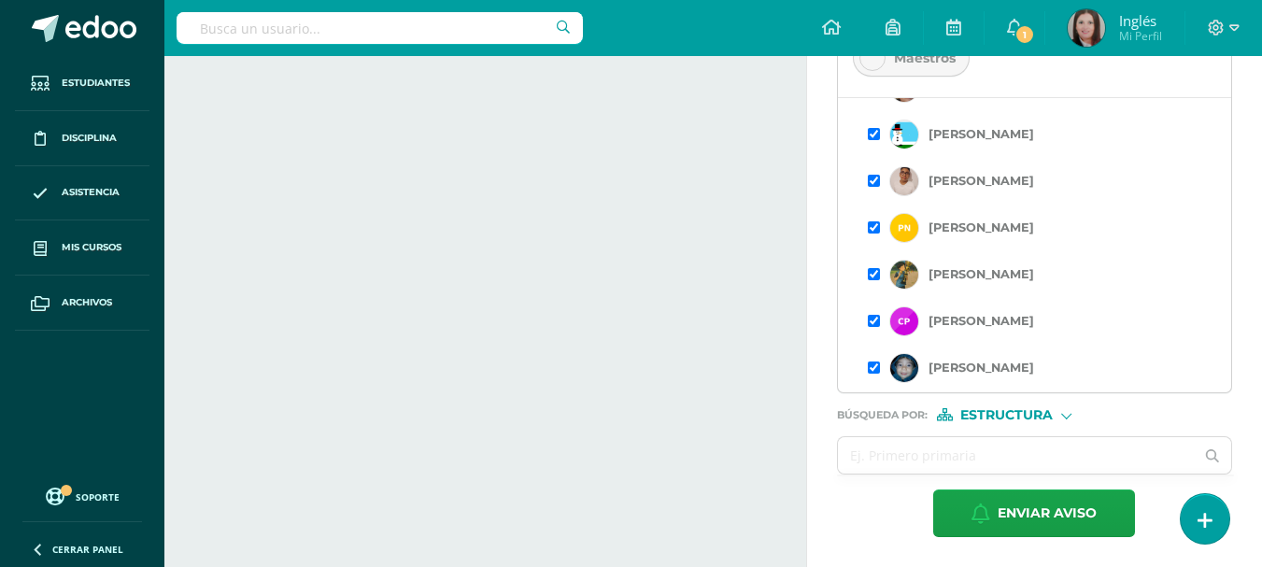
scroll to position [623, 0]
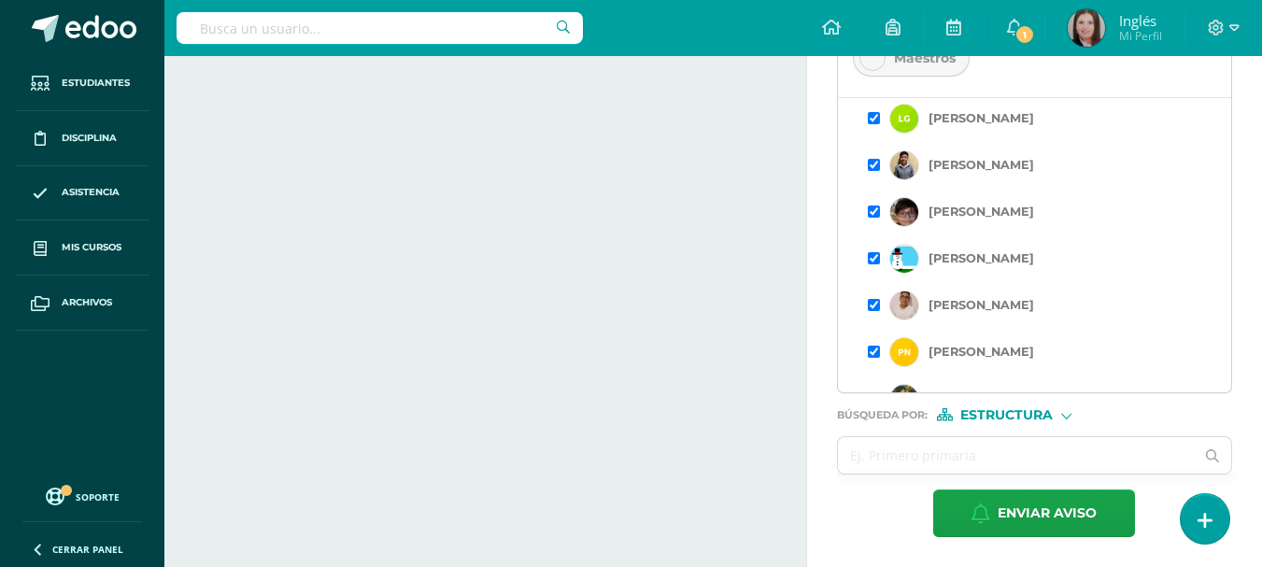
click at [872, 218] on input "checkbox" at bounding box center [874, 212] width 12 height 12
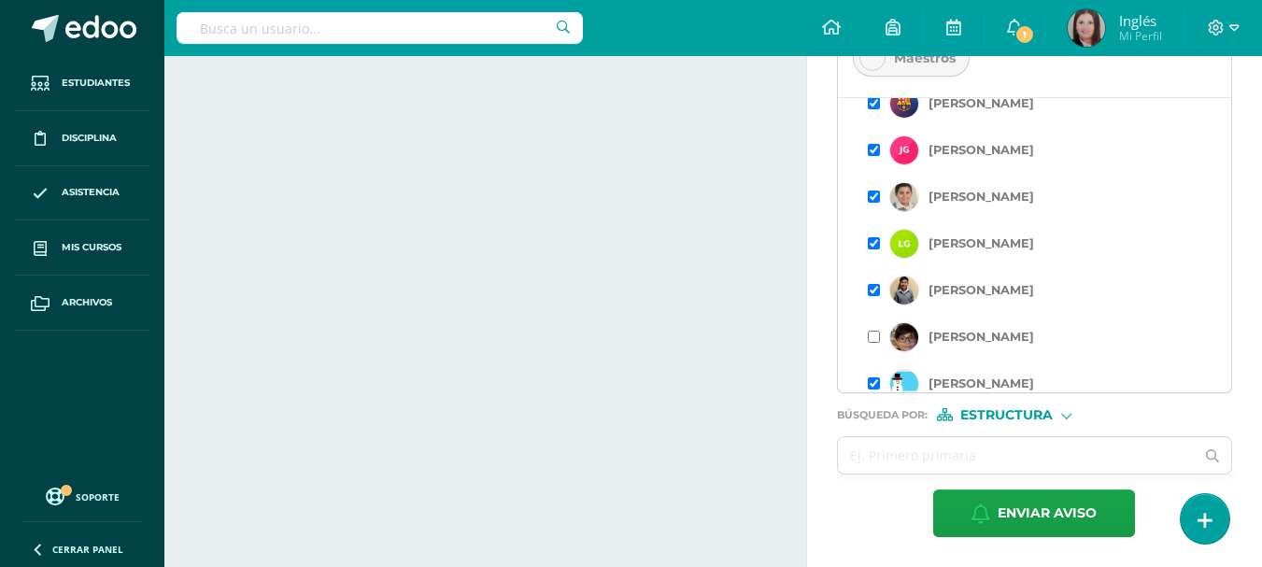
click at [877, 296] on input "checkbox" at bounding box center [874, 290] width 12 height 12
click at [872, 203] on input "checkbox" at bounding box center [874, 197] width 12 height 12
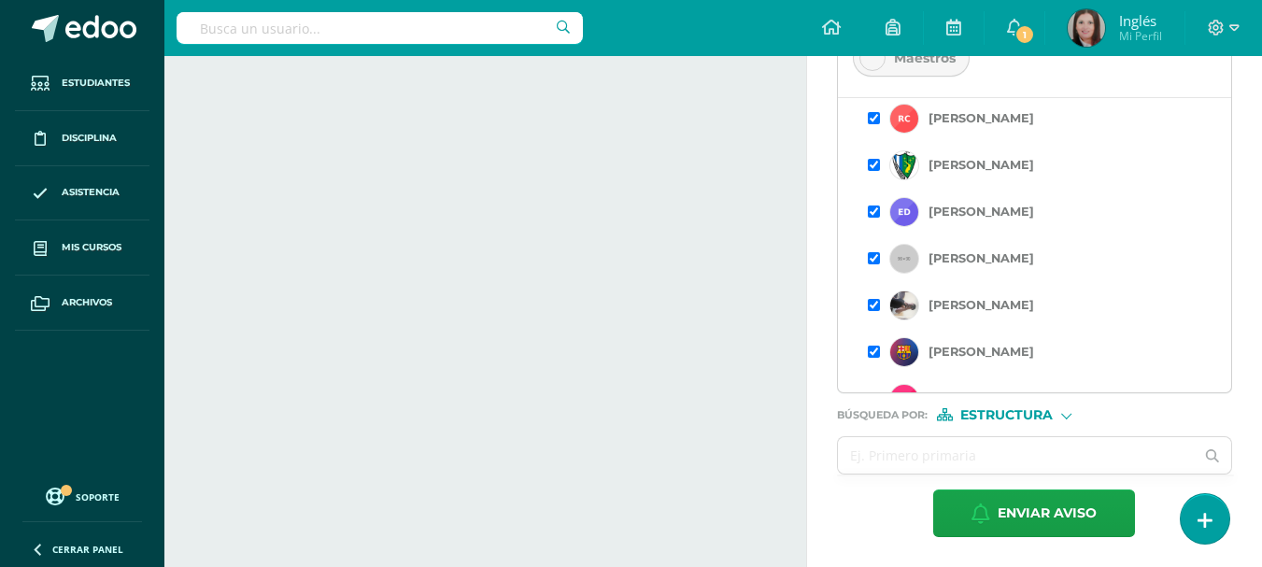
scroll to position [374, 0]
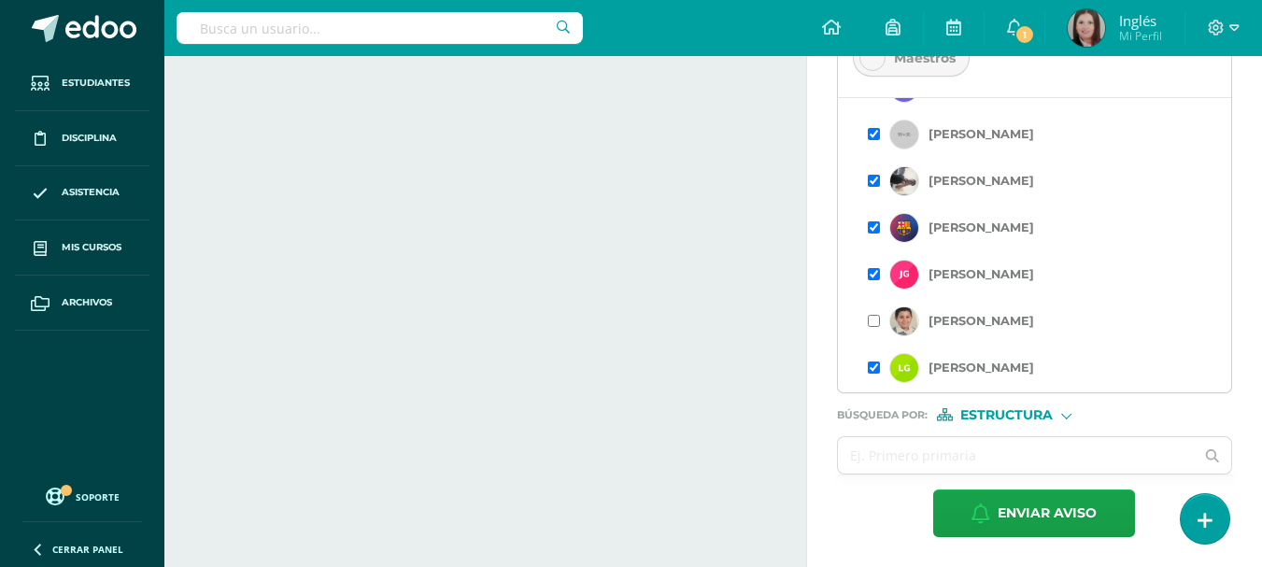
click at [875, 280] on input "checkbox" at bounding box center [874, 274] width 12 height 12
click at [874, 187] on input "checkbox" at bounding box center [874, 181] width 12 height 12
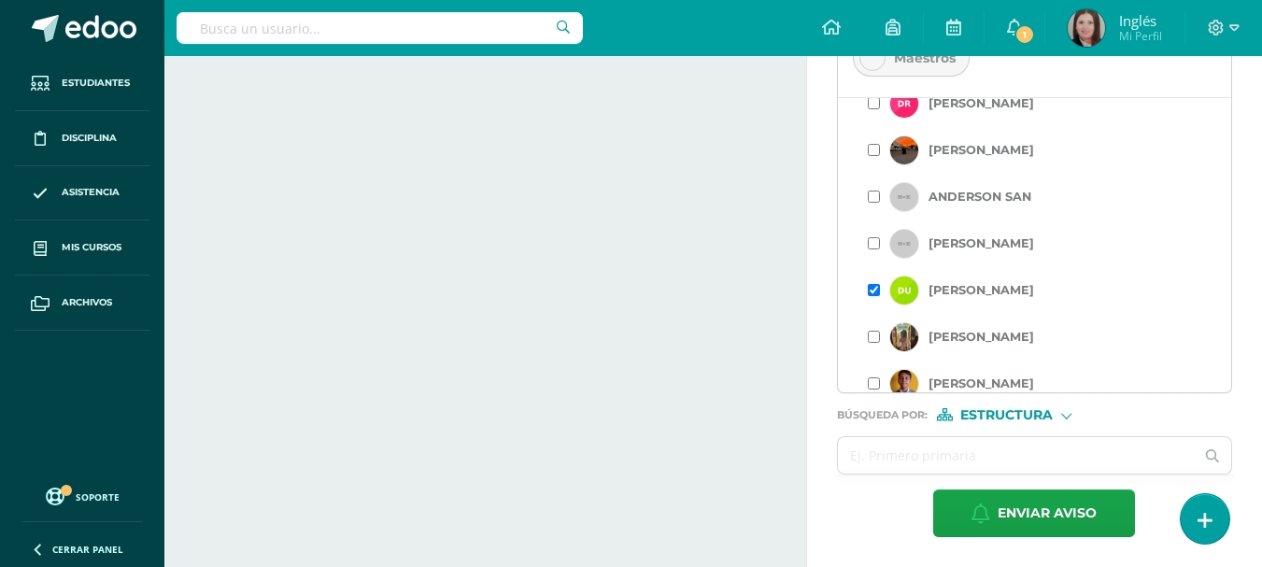
scroll to position [1371, 0]
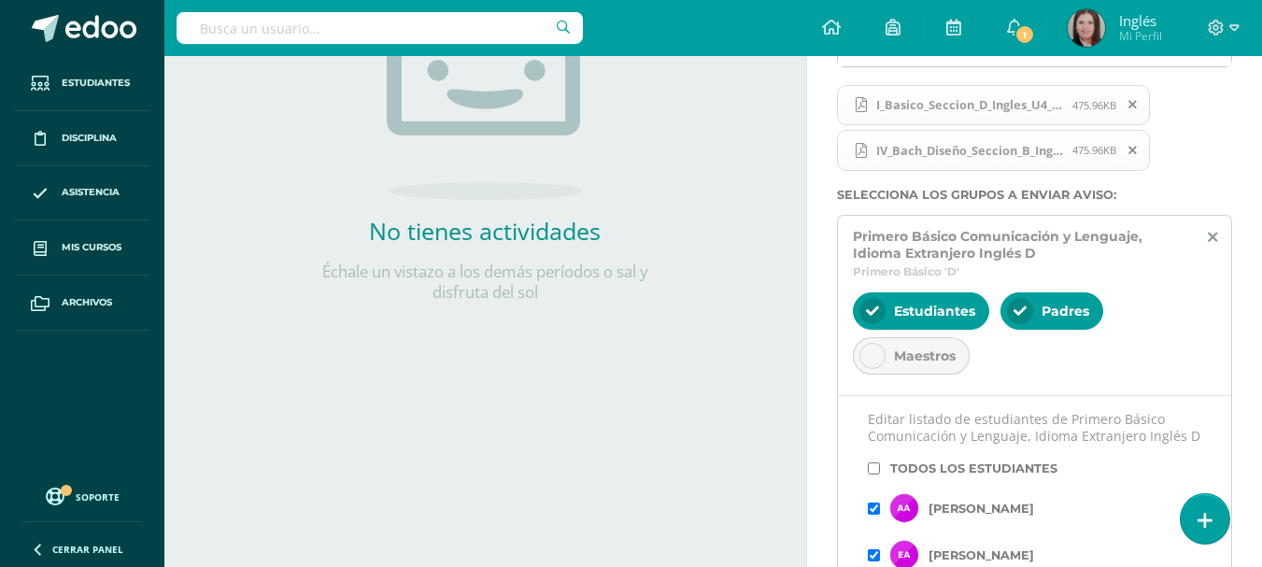
scroll to position [0, 0]
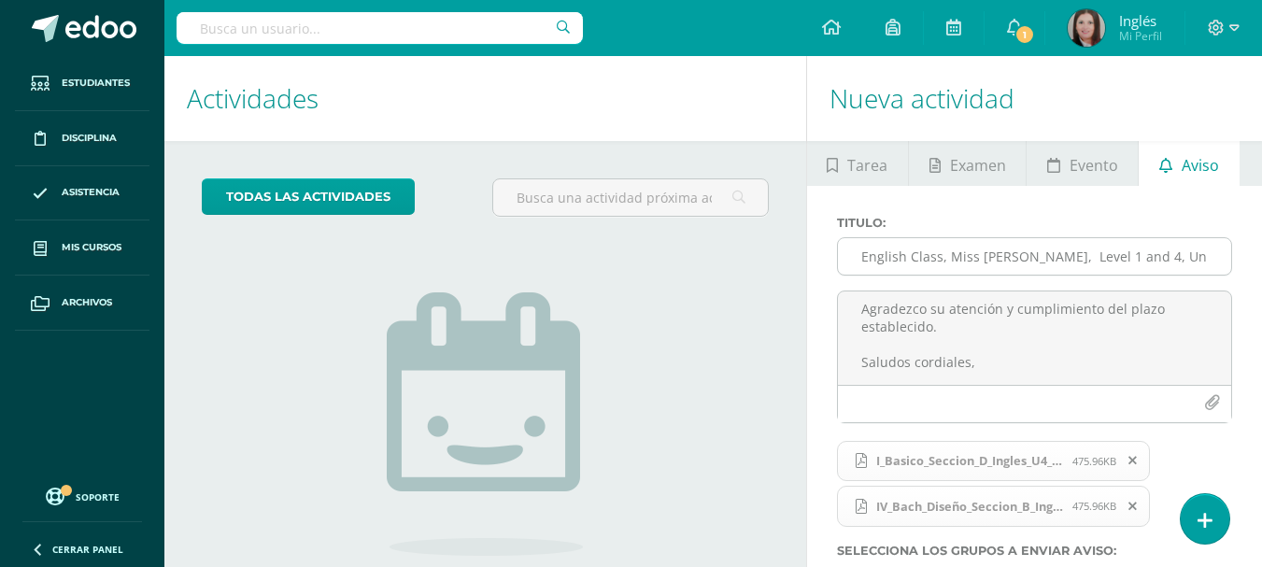
click at [1162, 249] on input "English Class, Miss [PERSON_NAME], Level 1 and 4, Unit 4, Score zone" at bounding box center [1034, 256] width 393 height 36
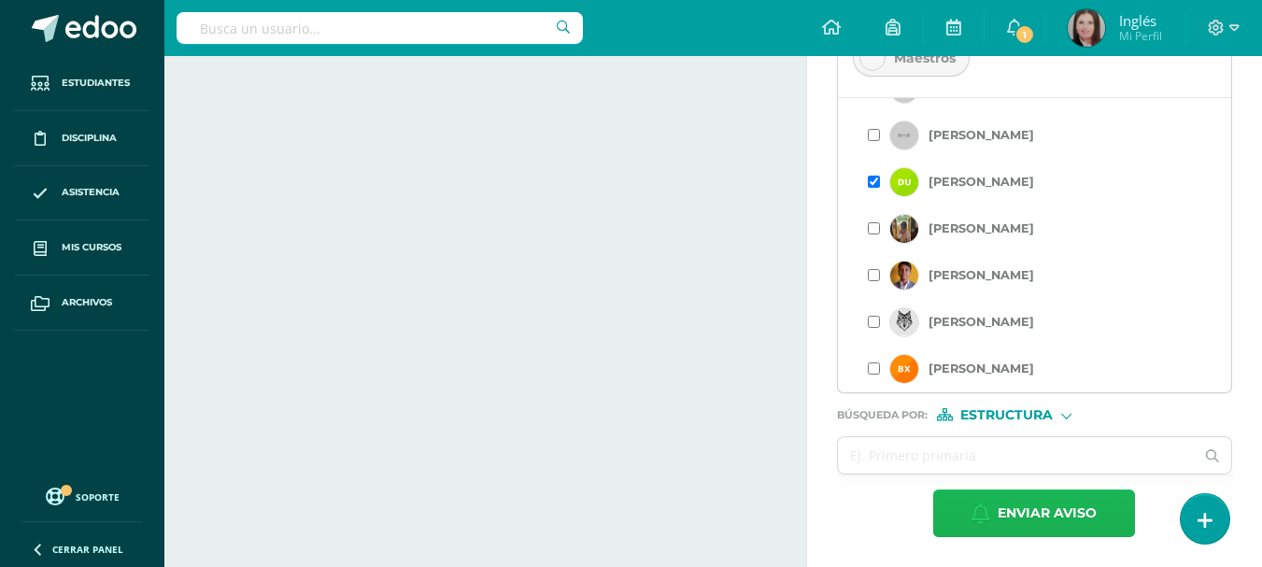
click at [1036, 520] on span "Enviar aviso" at bounding box center [1047, 514] width 99 height 46
